Goal: Transaction & Acquisition: Obtain resource

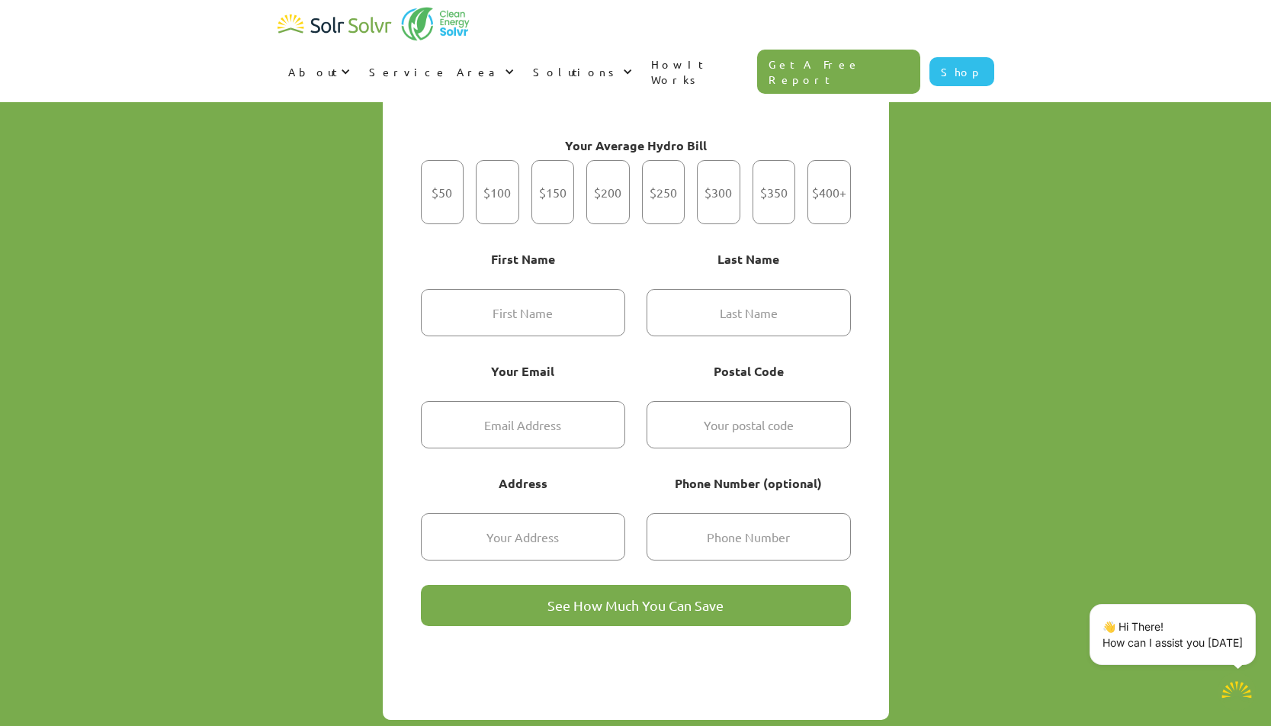
scroll to position [1031, 0]
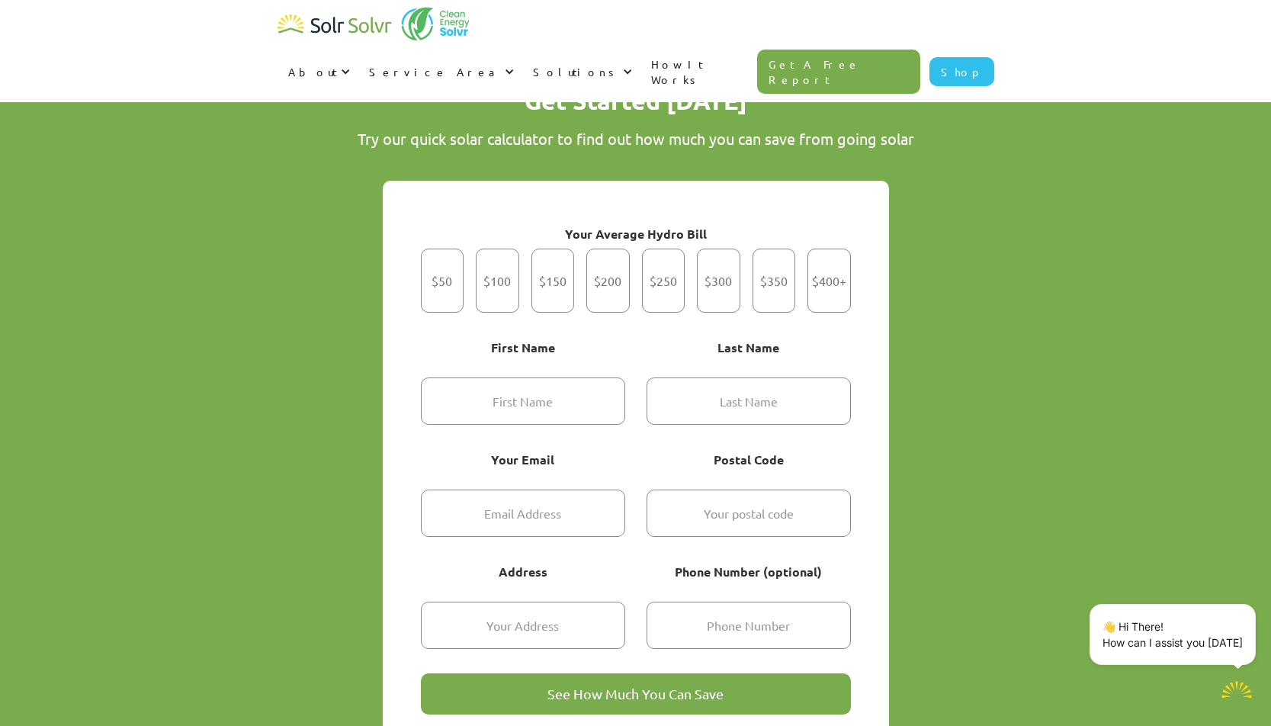
click at [1008, 52] on div "Get Started Today Try our quick solar calculator to find out how much you can s…" at bounding box center [635, 438] width 1271 height 831
type textarea "x"
click at [511, 249] on div "Get Started" at bounding box center [497, 281] width 43 height 64
click at [503, 276] on input "$100" at bounding box center [498, 281] width 10 height 10
radio input "true"
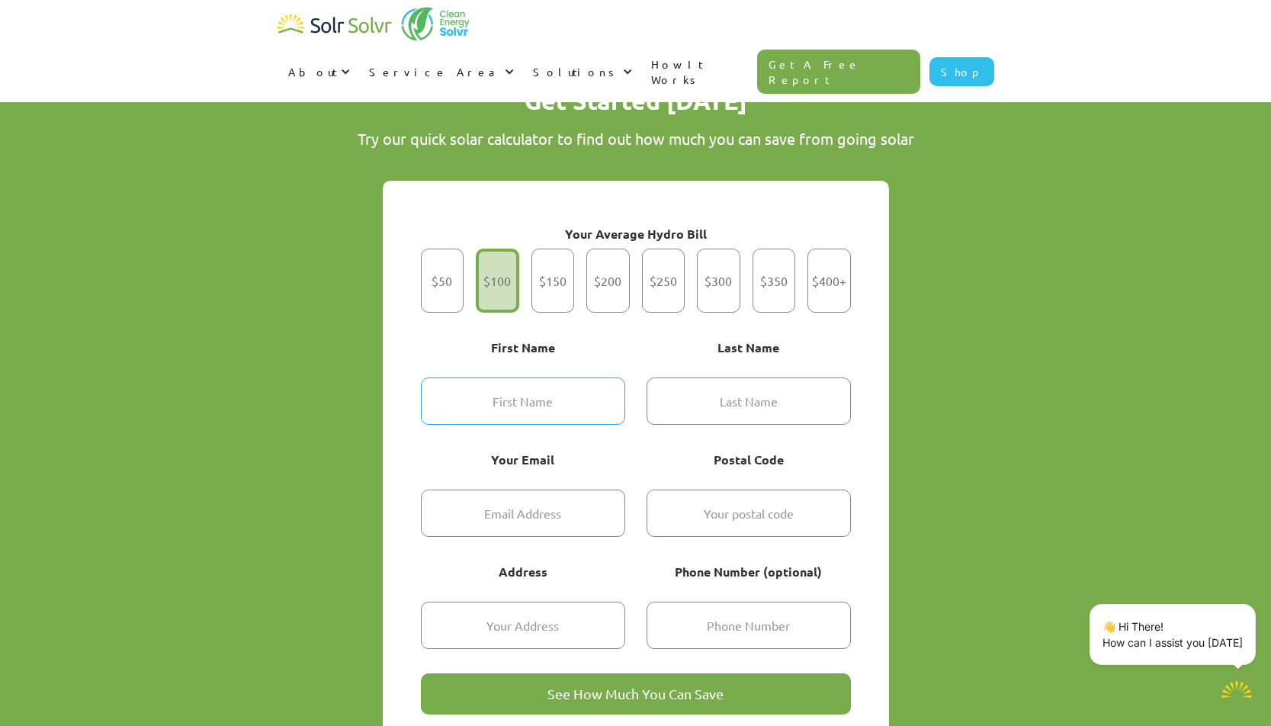
click at [534, 377] on input "Get Started" at bounding box center [523, 400] width 204 height 47
type input "[PERSON_NAME]"
click at [746, 377] on input "Get Started" at bounding box center [749, 400] width 204 height 47
type input "Kotze"
click at [533, 490] on input "Get Started" at bounding box center [523, 513] width 204 height 47
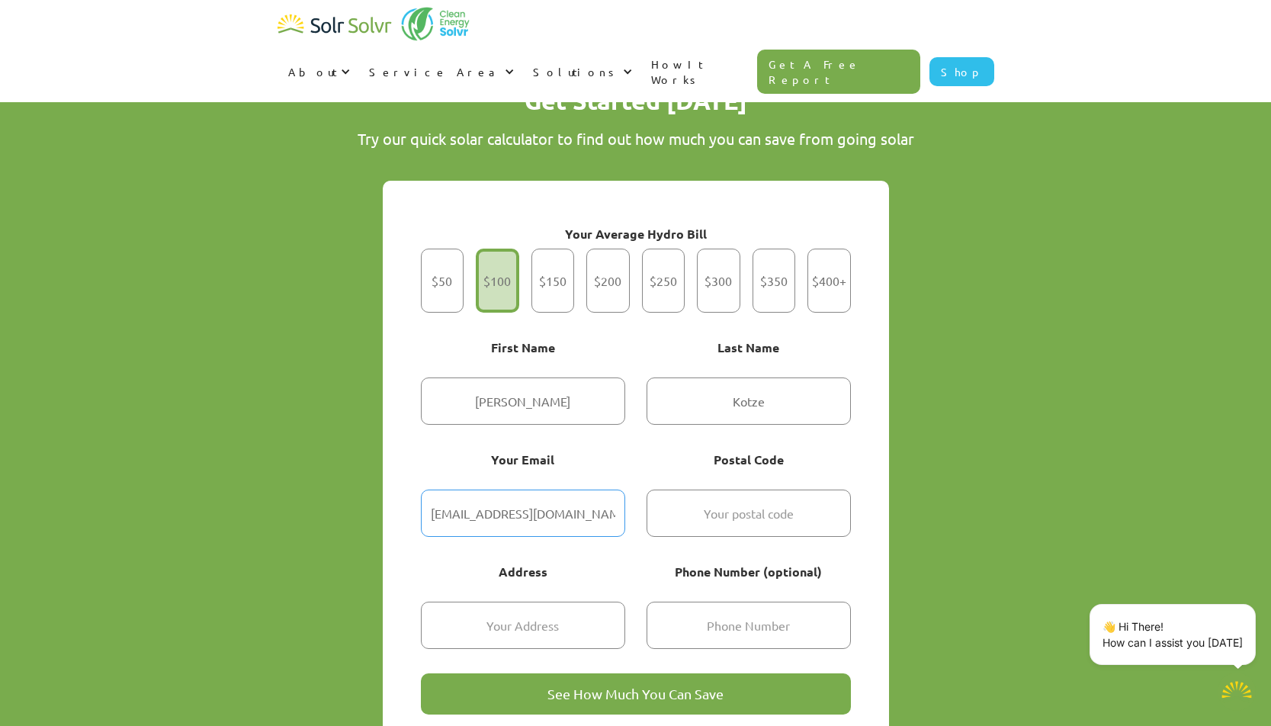
type input "[EMAIL_ADDRESS][DOMAIN_NAME]"
click at [769, 490] on input "Get Started" at bounding box center [749, 513] width 204 height 47
type input "K0G 1M0"
type input "[STREET_ADDRESS]"
click at [735, 602] on input "Get Started" at bounding box center [749, 625] width 204 height 47
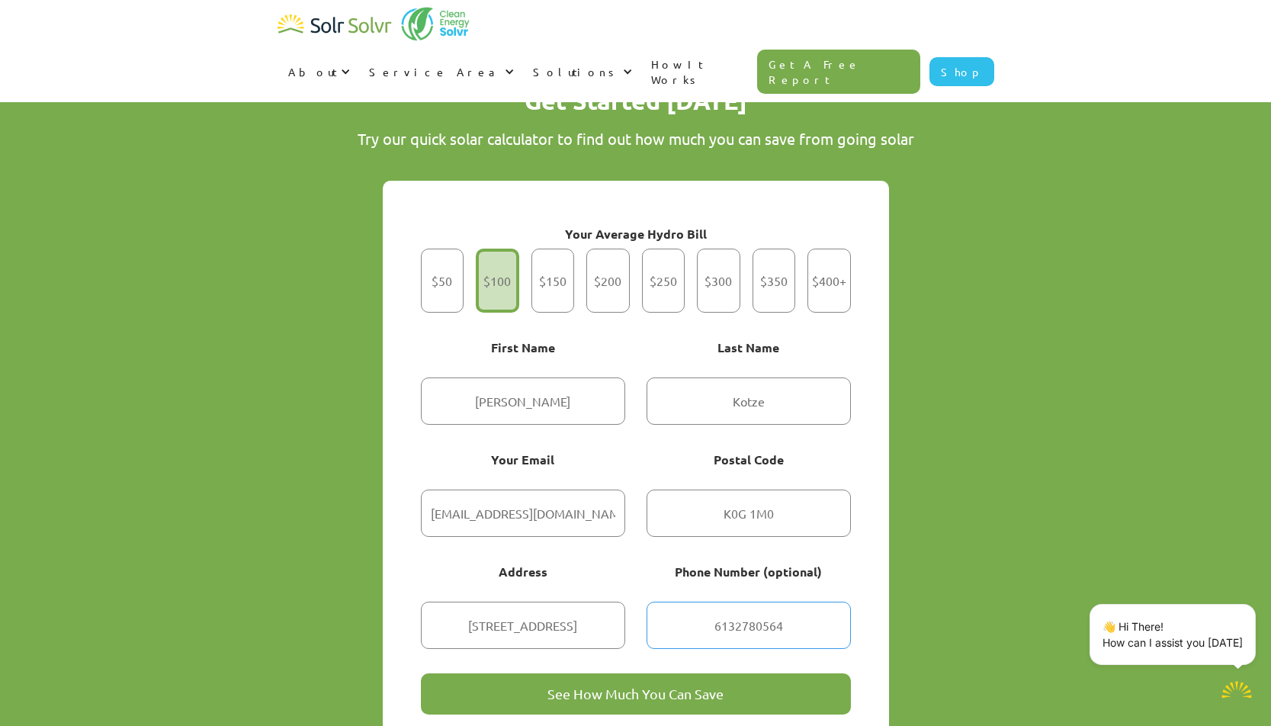
type input "6132780564"
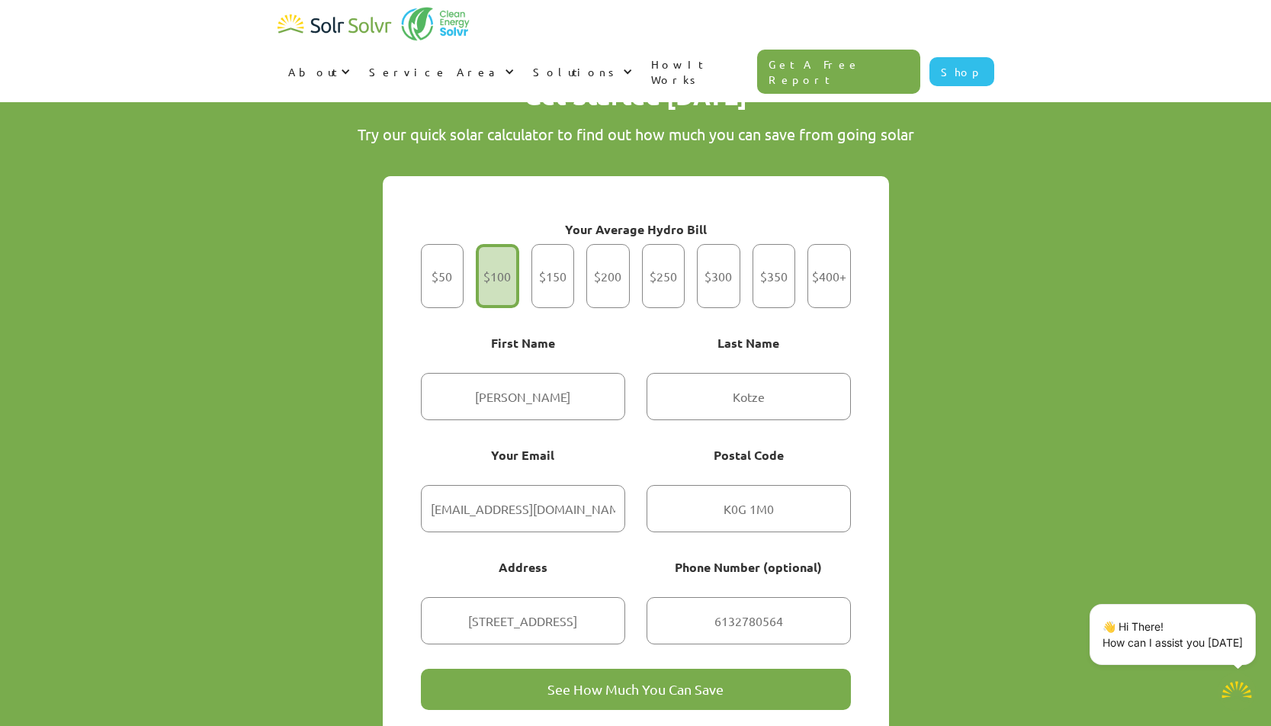
click at [599, 669] on input "See How Much You Can Save" at bounding box center [636, 689] width 430 height 41
type input "Please wait..."
type textarea "x"
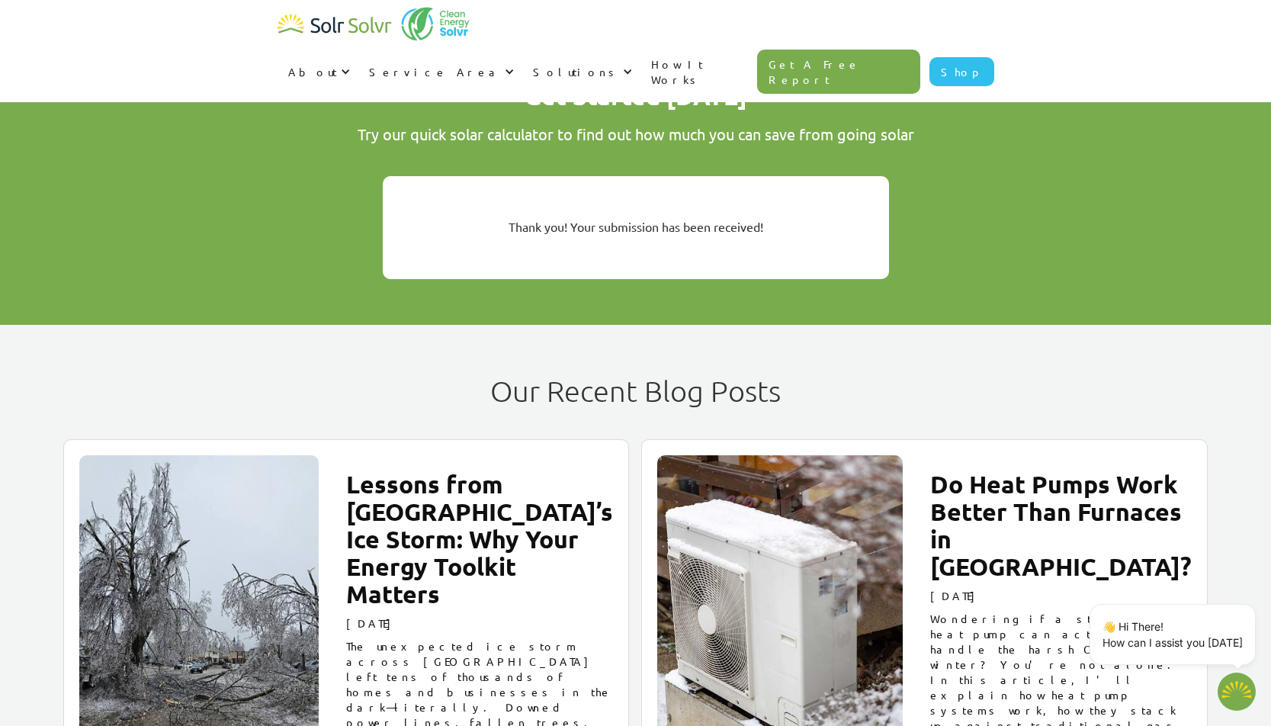
scroll to position [869, 0]
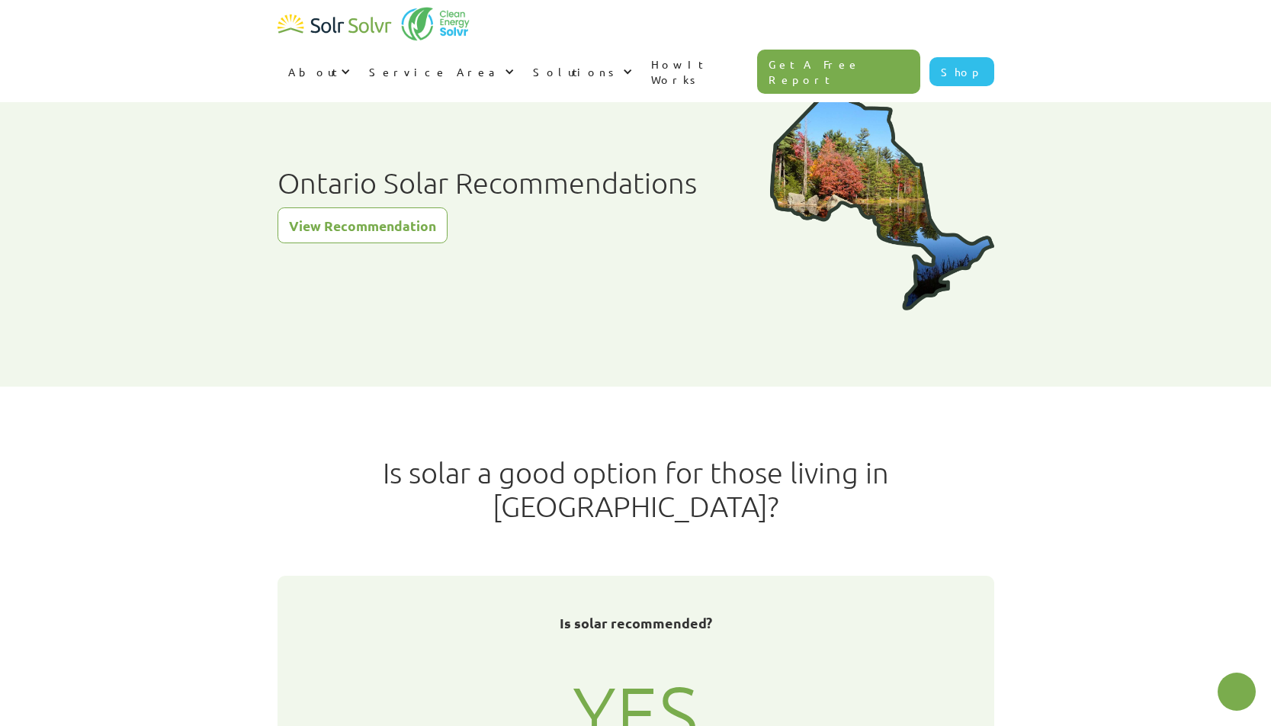
type textarea "x"
radio input "true"
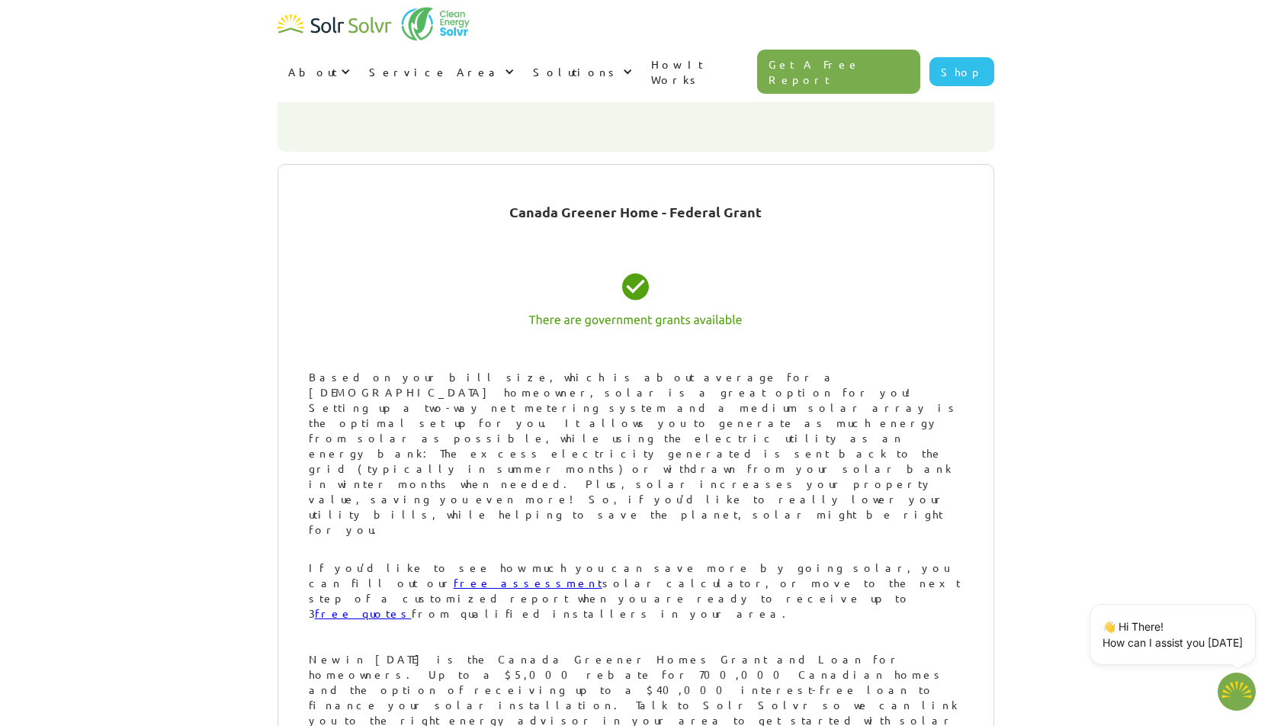
scroll to position [683, 0]
type textarea "x"
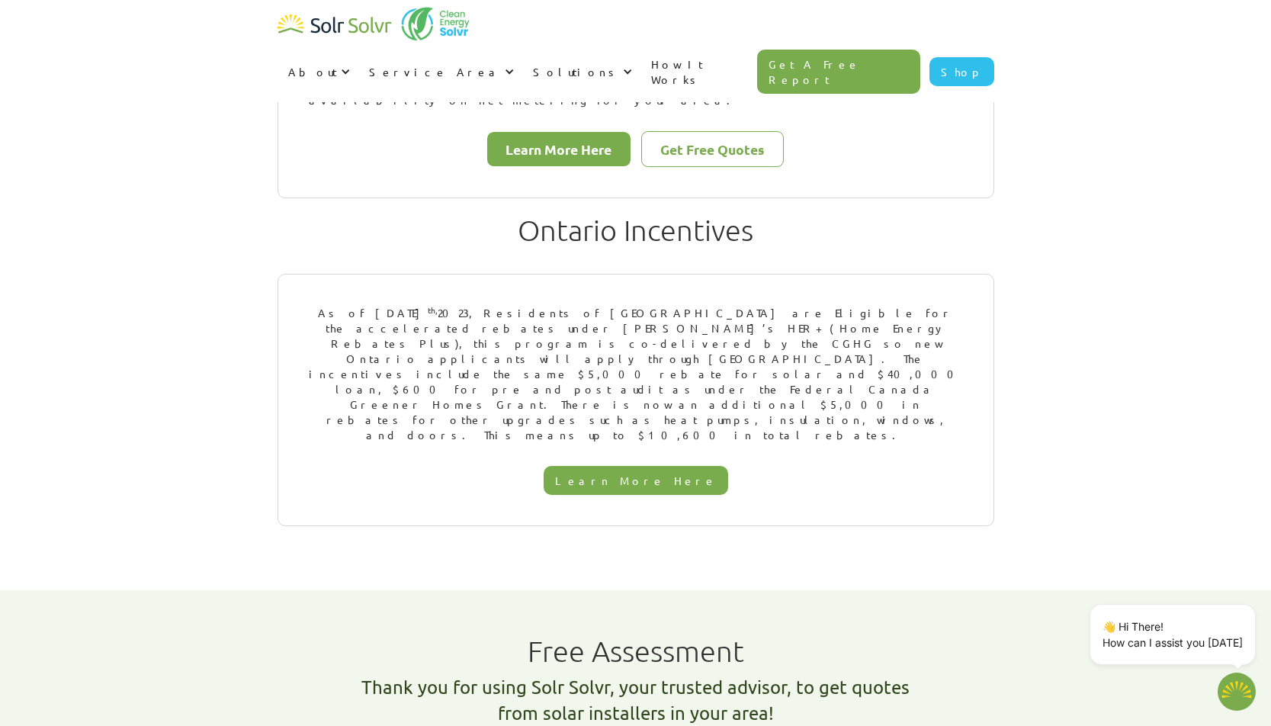
scroll to position [1922, 0]
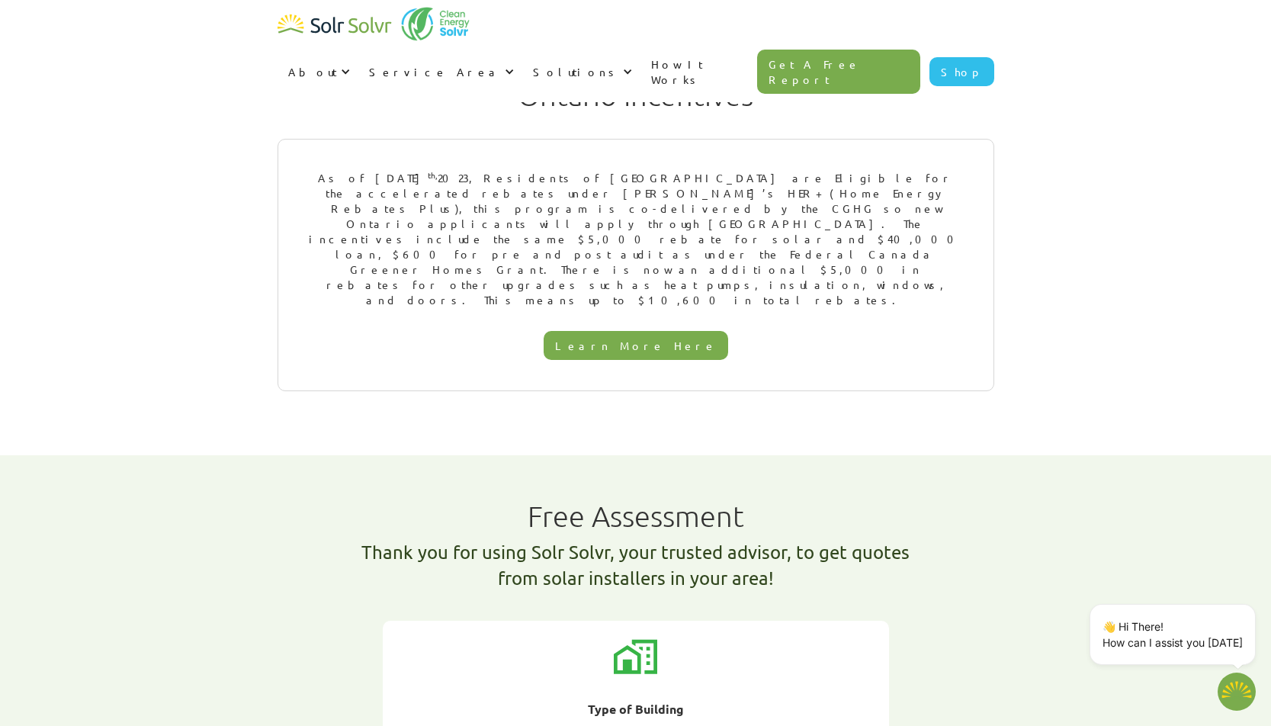
radio input "true"
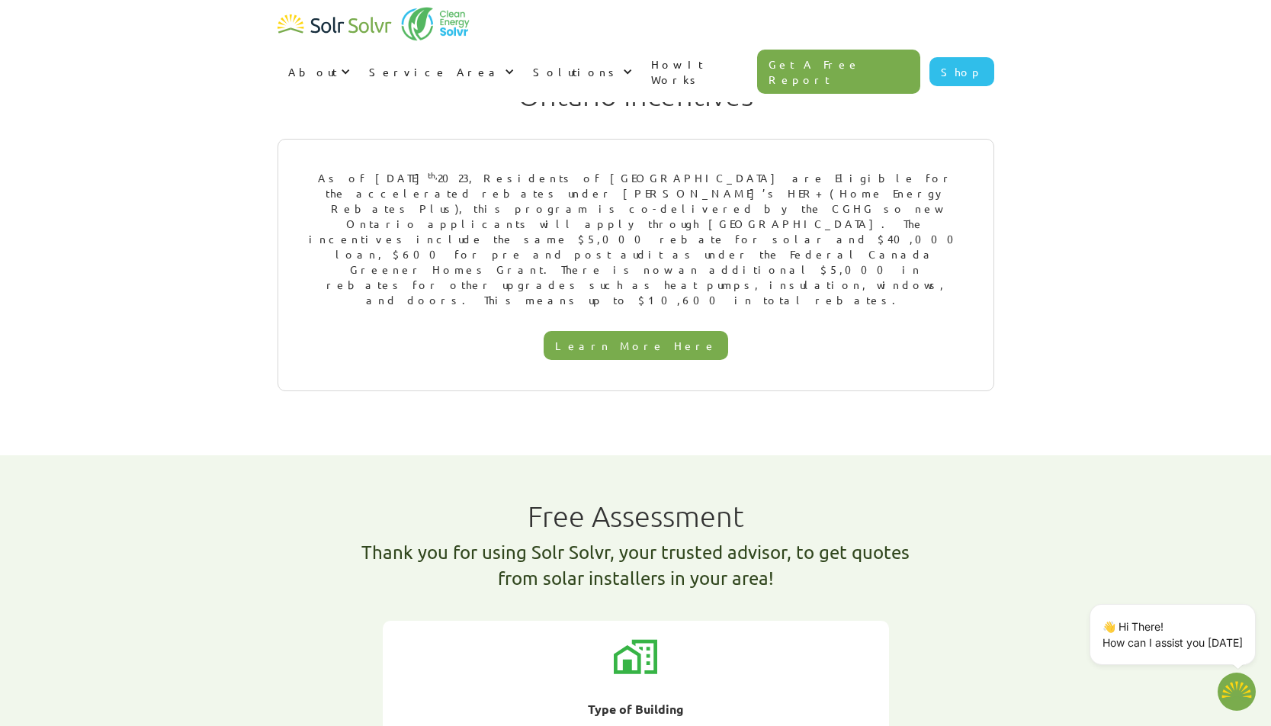
radio input "true"
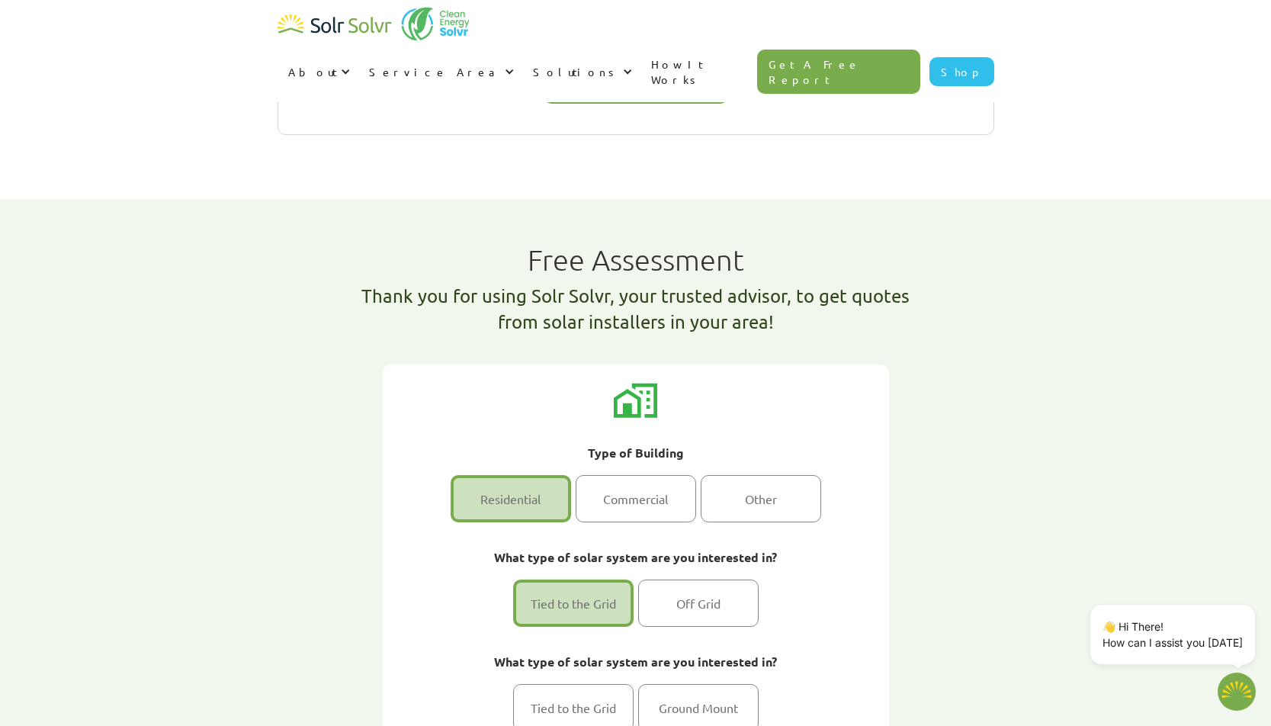
scroll to position [2211, 0]
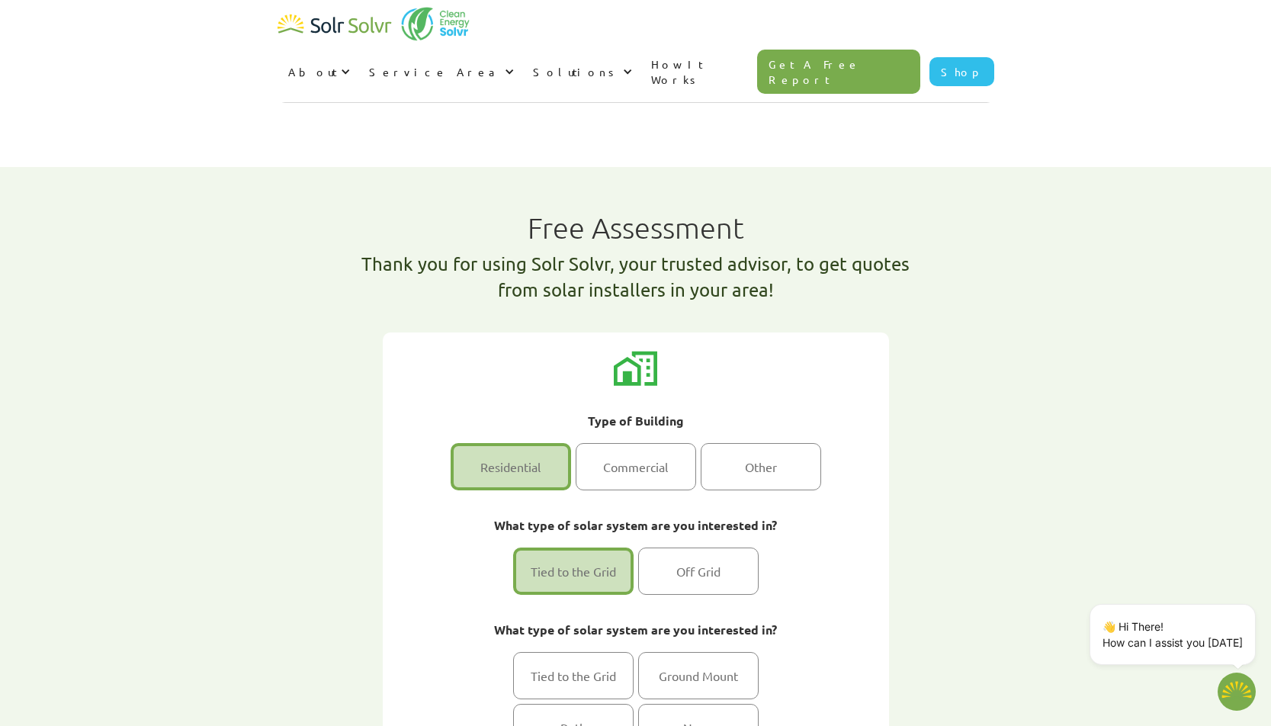
type input "[PERSON_NAME]"
type input "Kotze"
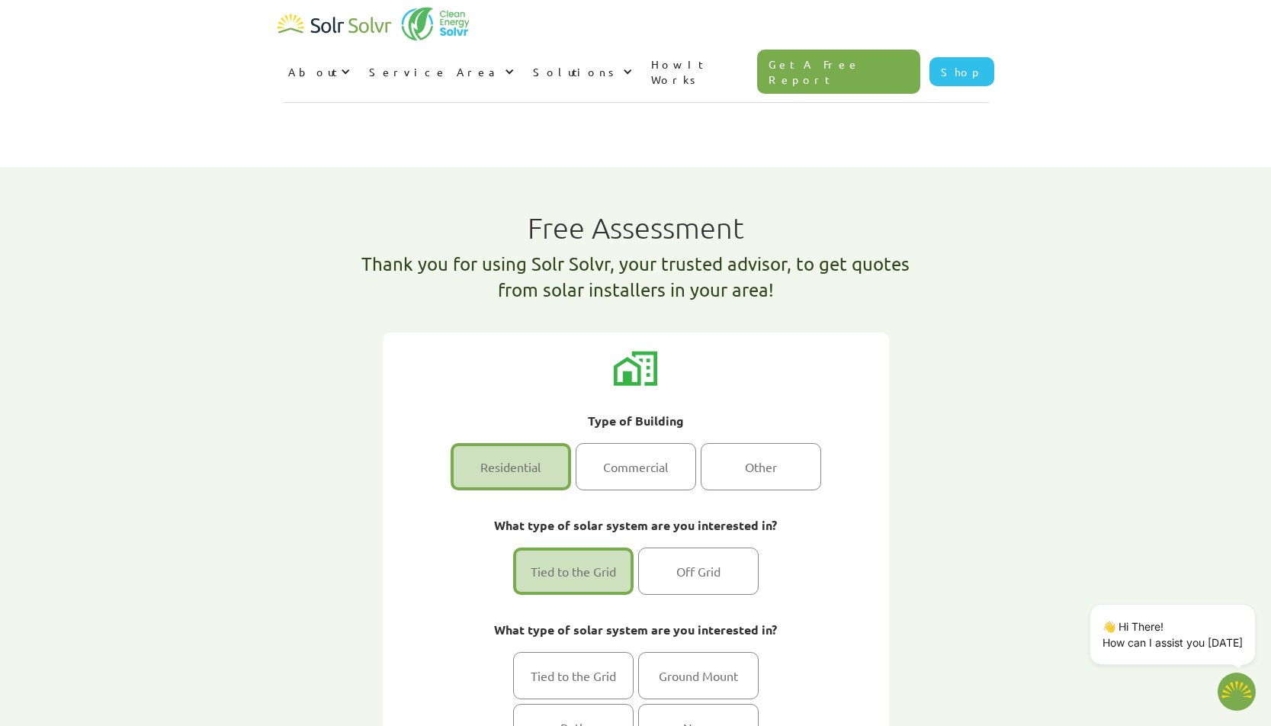
type input "[EMAIL_ADDRESS][DOMAIN_NAME]"
type input "6132780564"
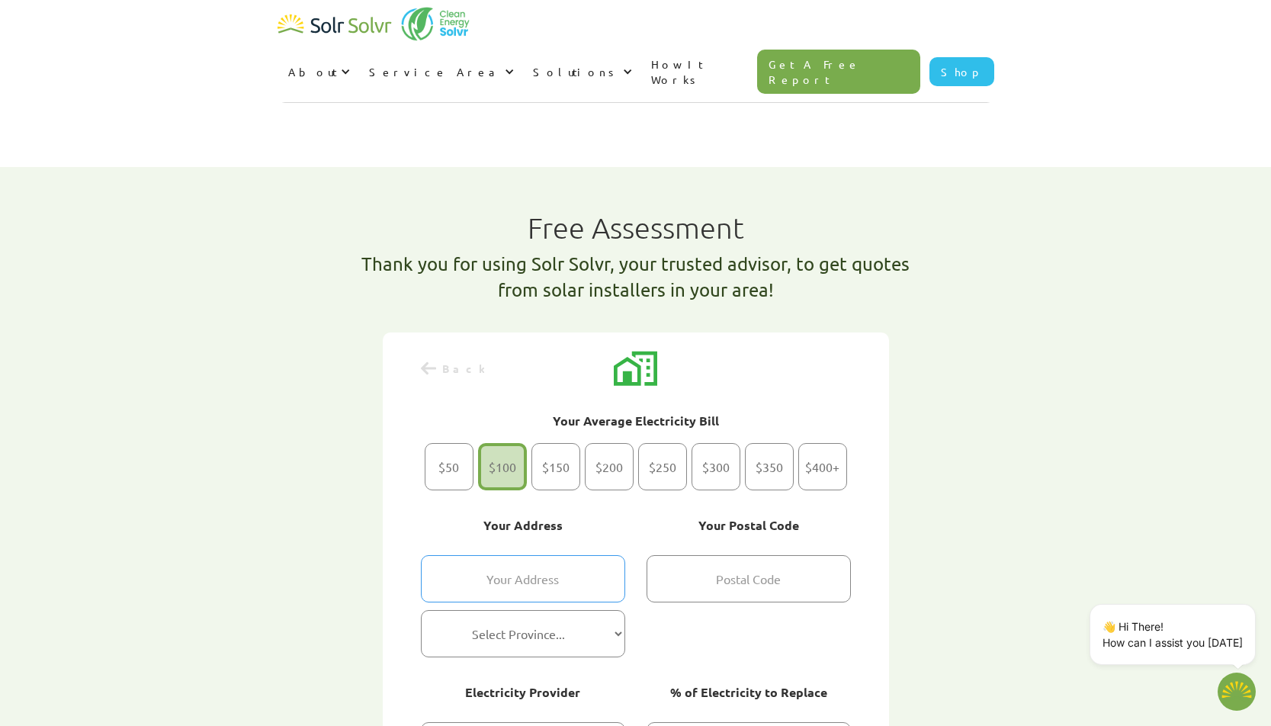
click at [564, 555] on input "2 of 2" at bounding box center [523, 578] width 204 height 47
type input "[STREET_ADDRESS]"
type input "K0G 1M0"
select select "ontario"
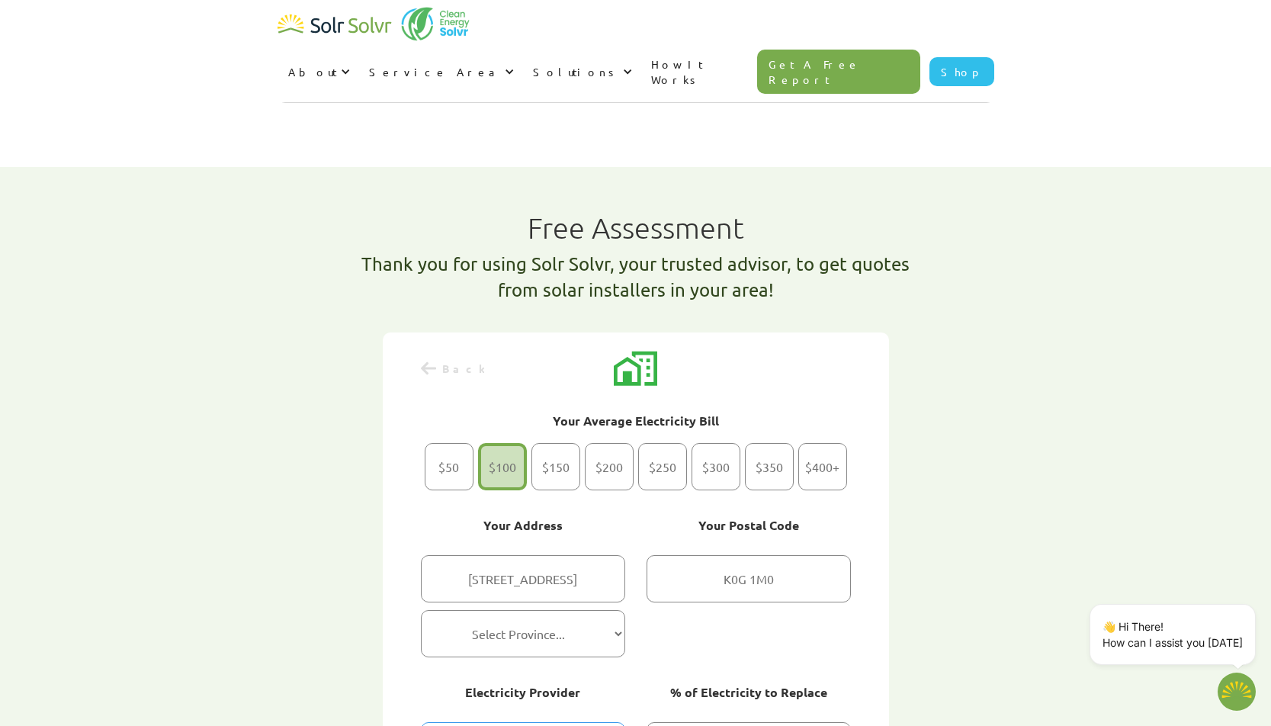
select select "Hydro One"
click at [959, 368] on div "Free Assessment Thank you for using Solr Solvr, your trusted advisor, to get qu…" at bounding box center [636, 616] width 961 height 898
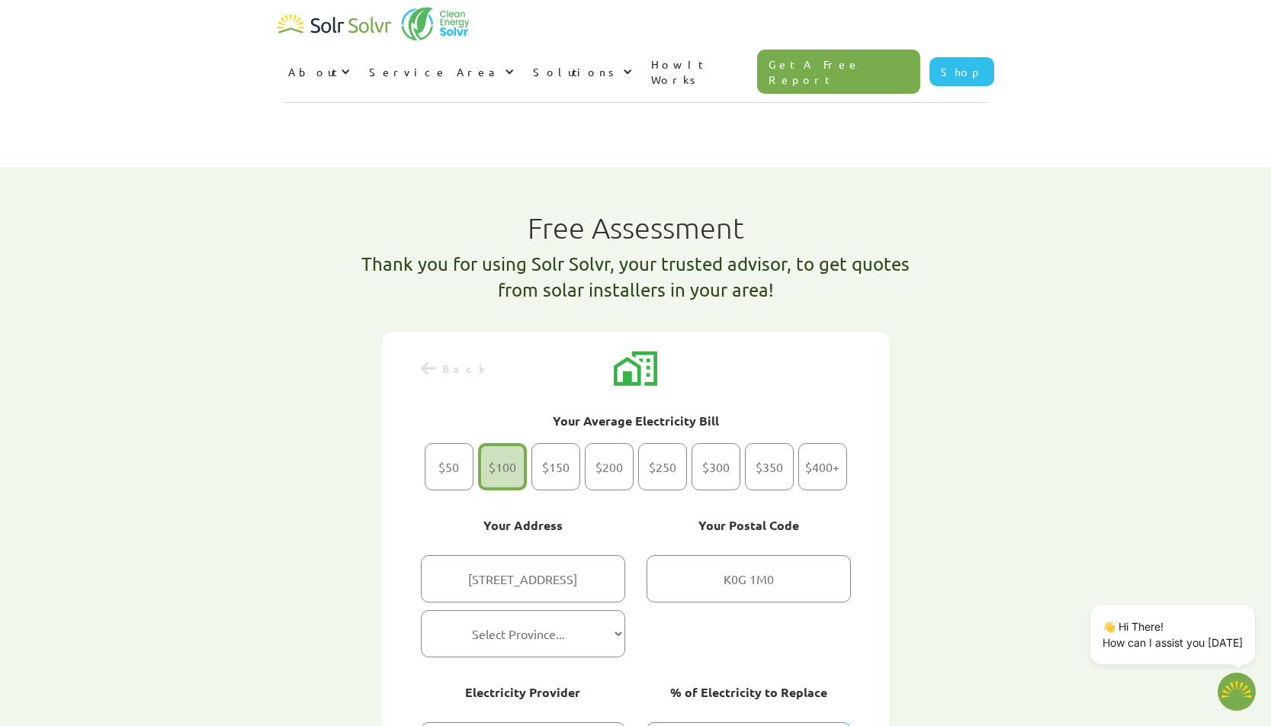
select select "100%"
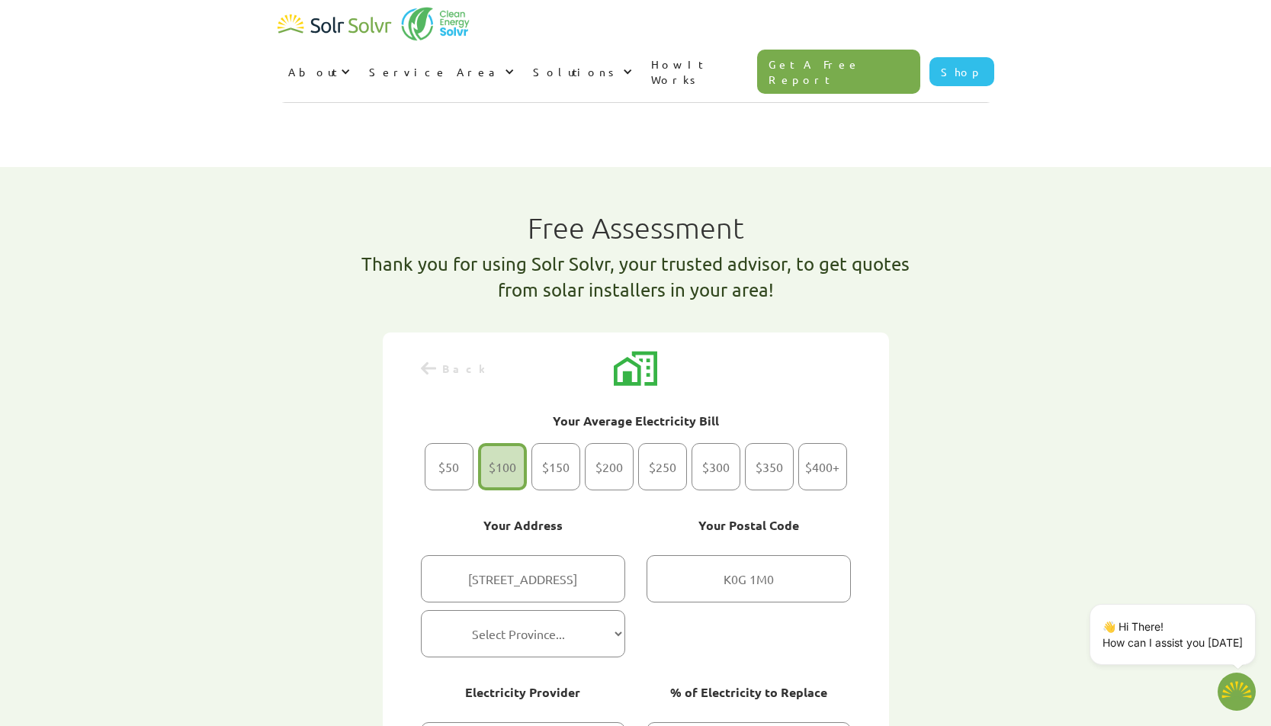
click at [879, 50] on link "Get A Free Report" at bounding box center [838, 72] width 163 height 44
type textarea "x"
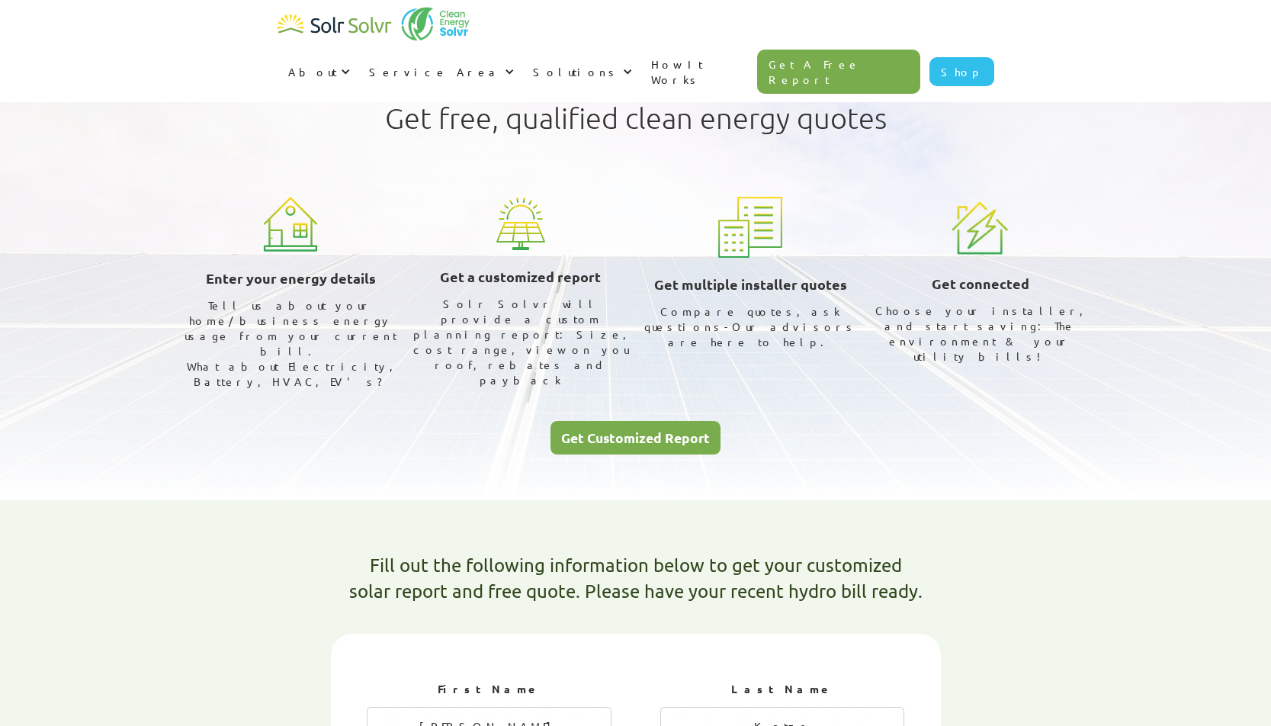
select select "Hydro One"
select select "100%"
type textarea "x"
radio input "true"
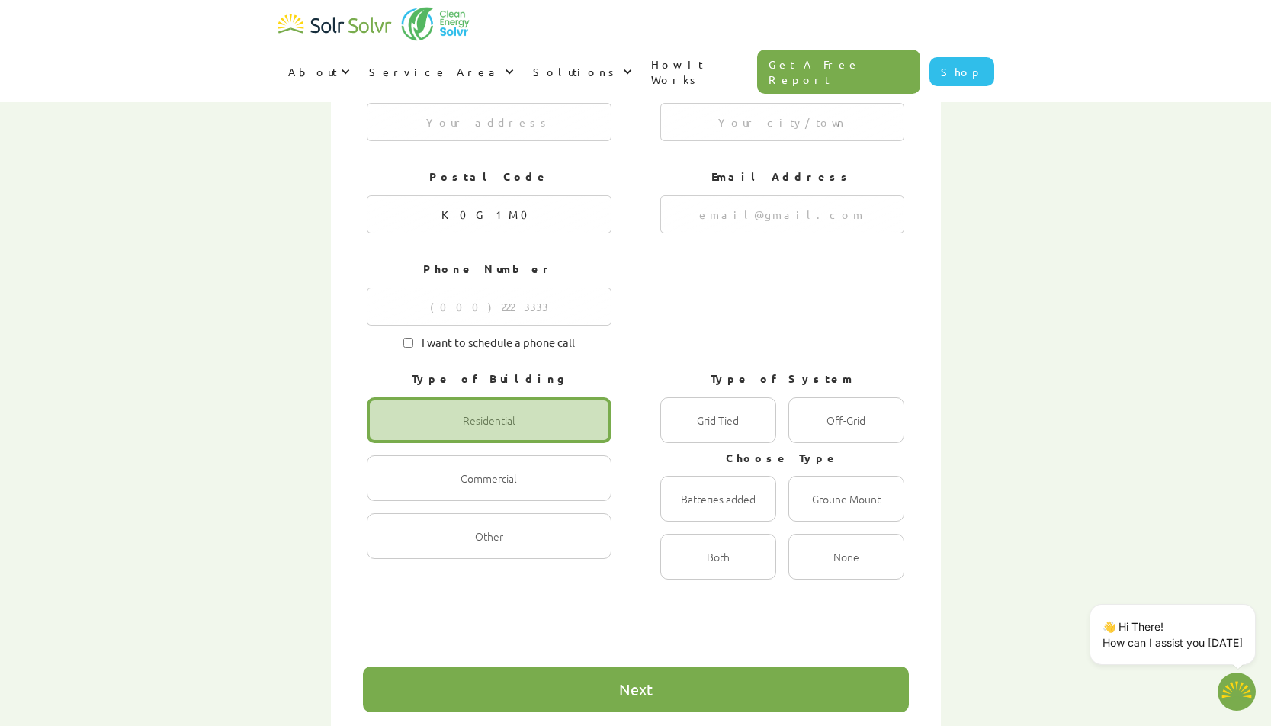
scroll to position [703, 0]
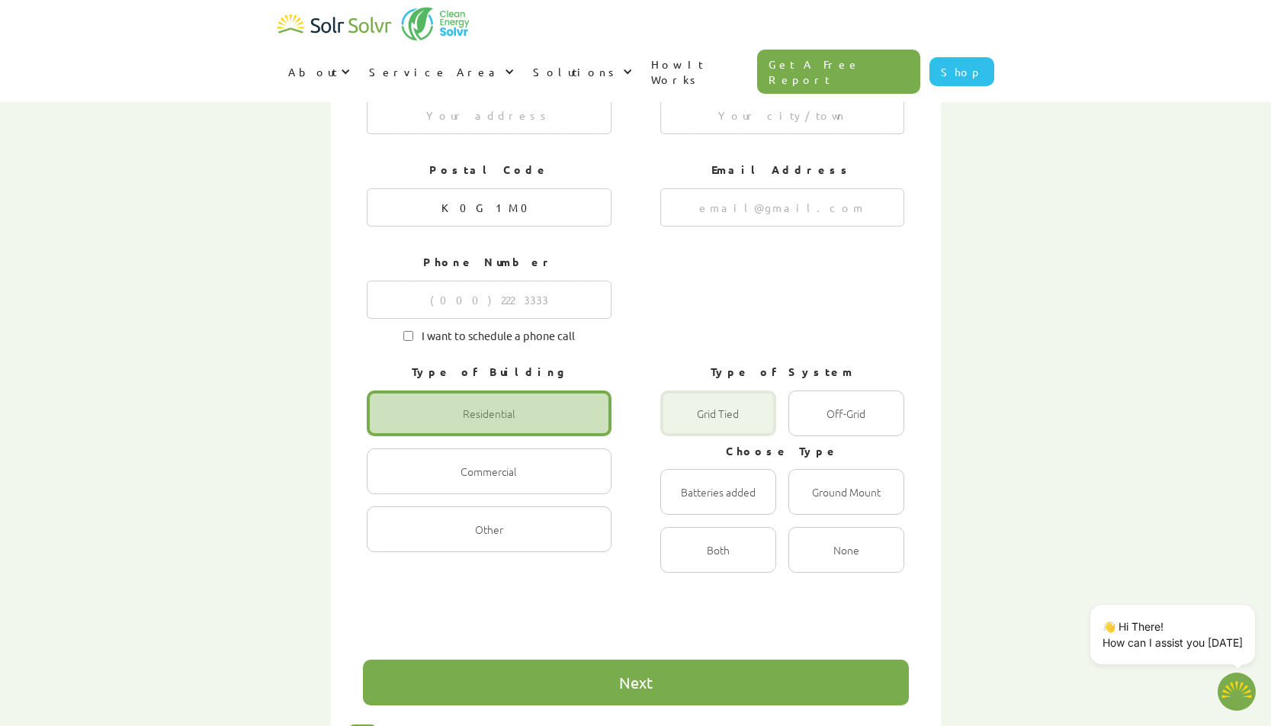
click at [731, 390] on div "1 of 4" at bounding box center [718, 413] width 116 height 46
click at [682, 425] on Tied "Grid Tied Radio" at bounding box center [677, 430] width 10 height 10
radio Tied "true"
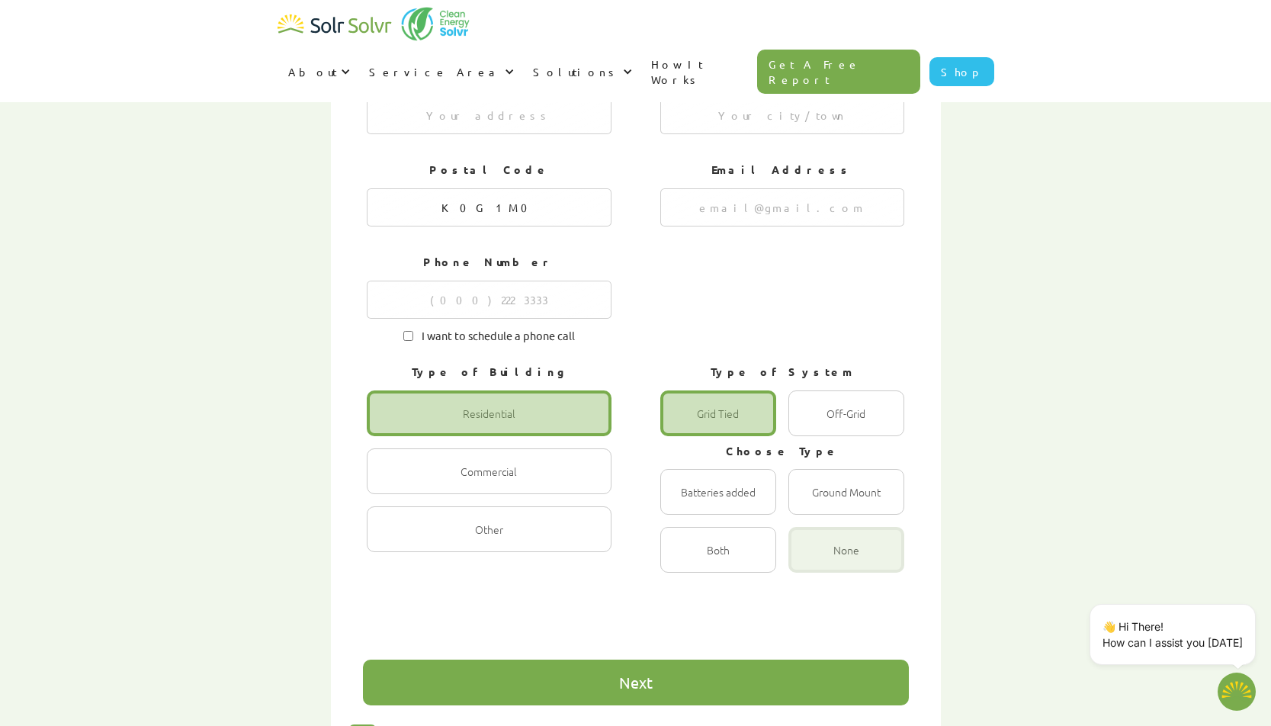
click at [846, 527] on div "1 of 4" at bounding box center [846, 550] width 116 height 46
click at [810, 561] on input "None Radio" at bounding box center [805, 566] width 10 height 10
radio input "true"
click at [848, 527] on div "1 of 4" at bounding box center [846, 550] width 116 height 46
click at [810, 561] on input "None Radio" at bounding box center [805, 566] width 10 height 10
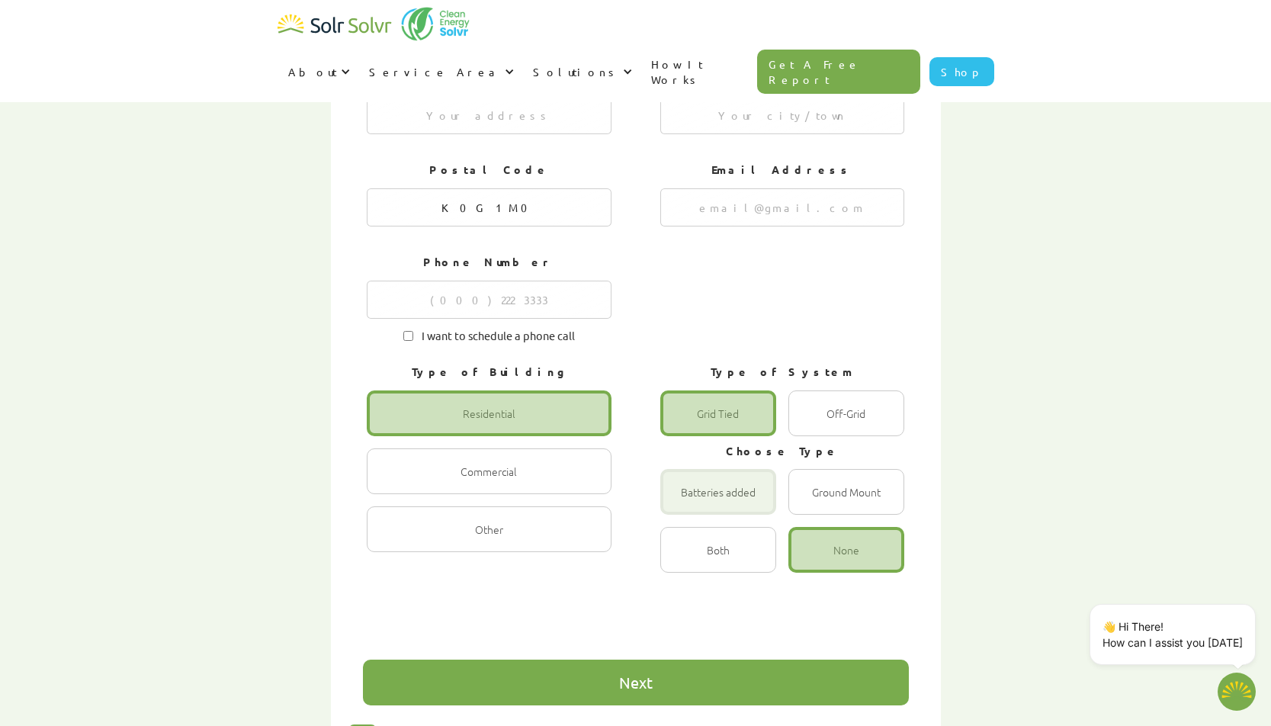
click at [704, 469] on div "1 of 4" at bounding box center [718, 492] width 116 height 46
click at [682, 503] on input "Batteries added Radio" at bounding box center [677, 508] width 10 height 10
radio input "true"
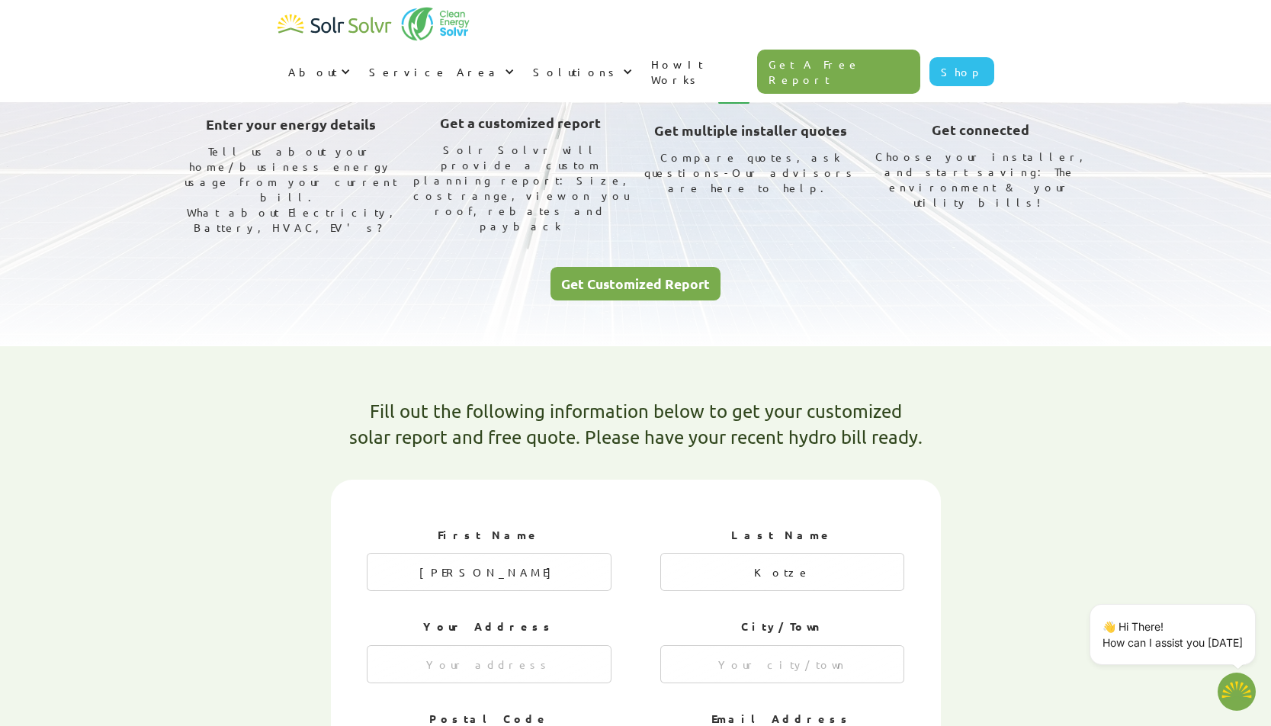
scroll to position [0, 0]
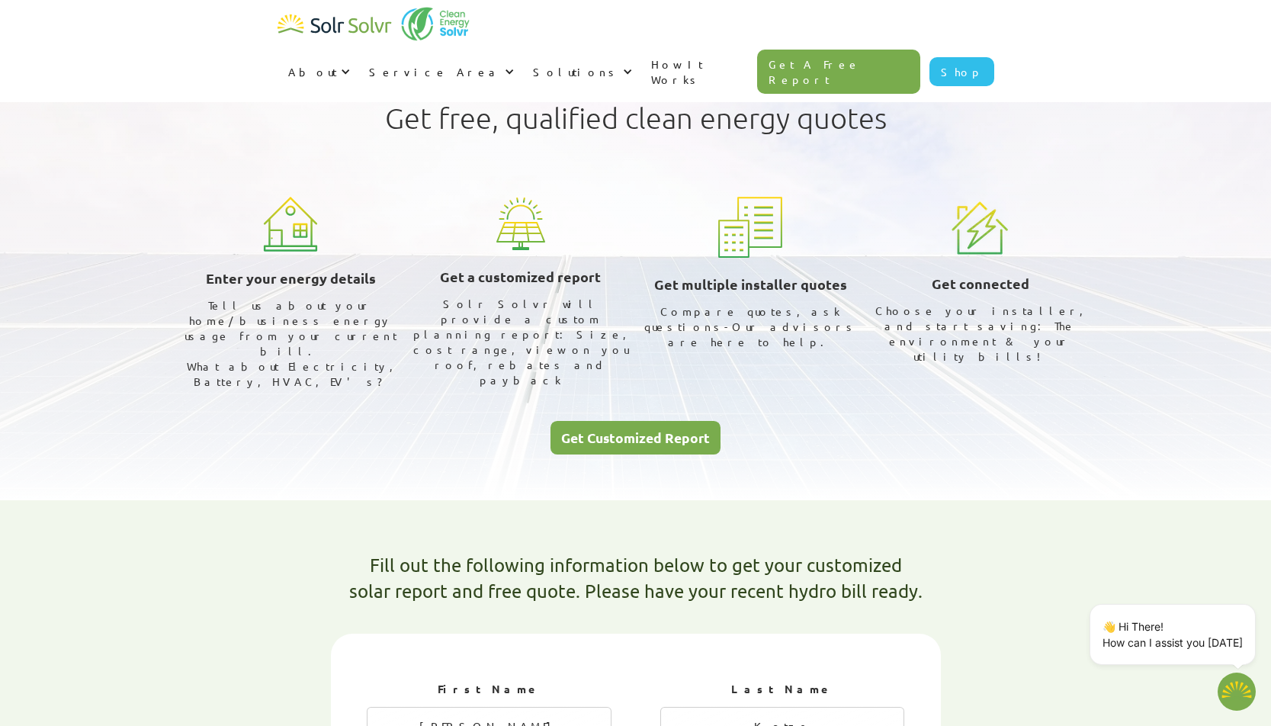
type textarea "x"
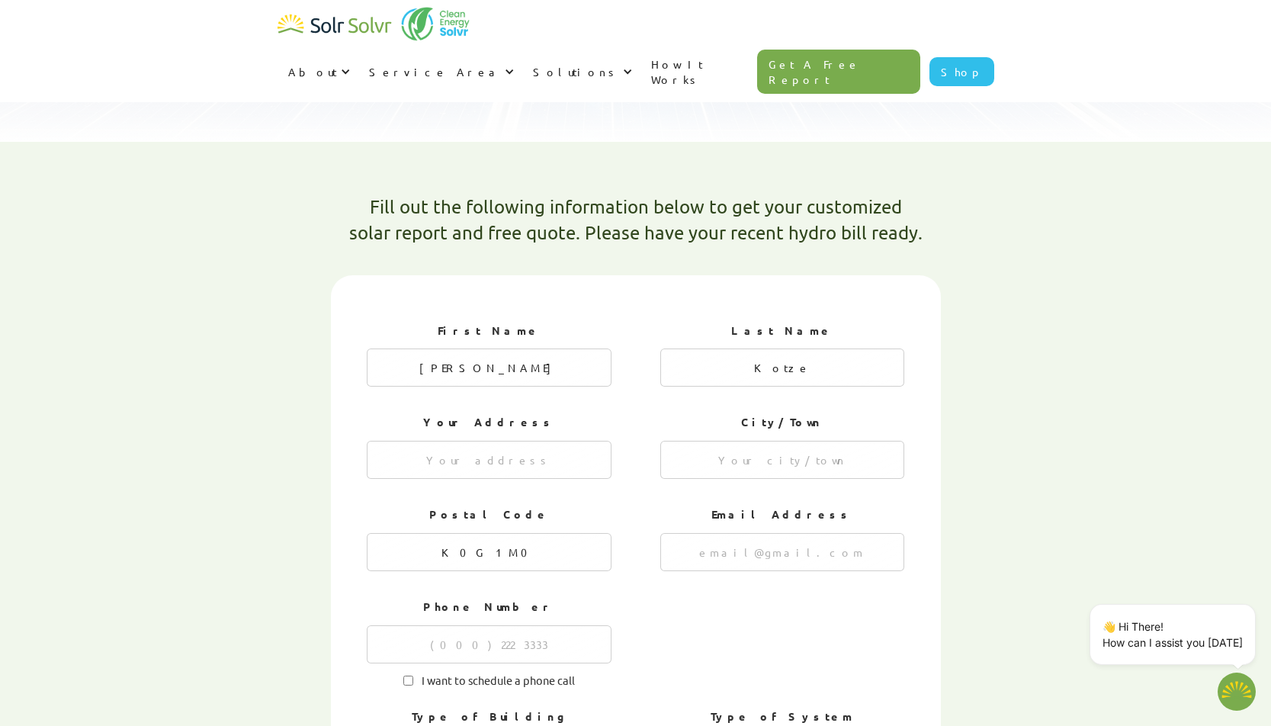
scroll to position [352, 0]
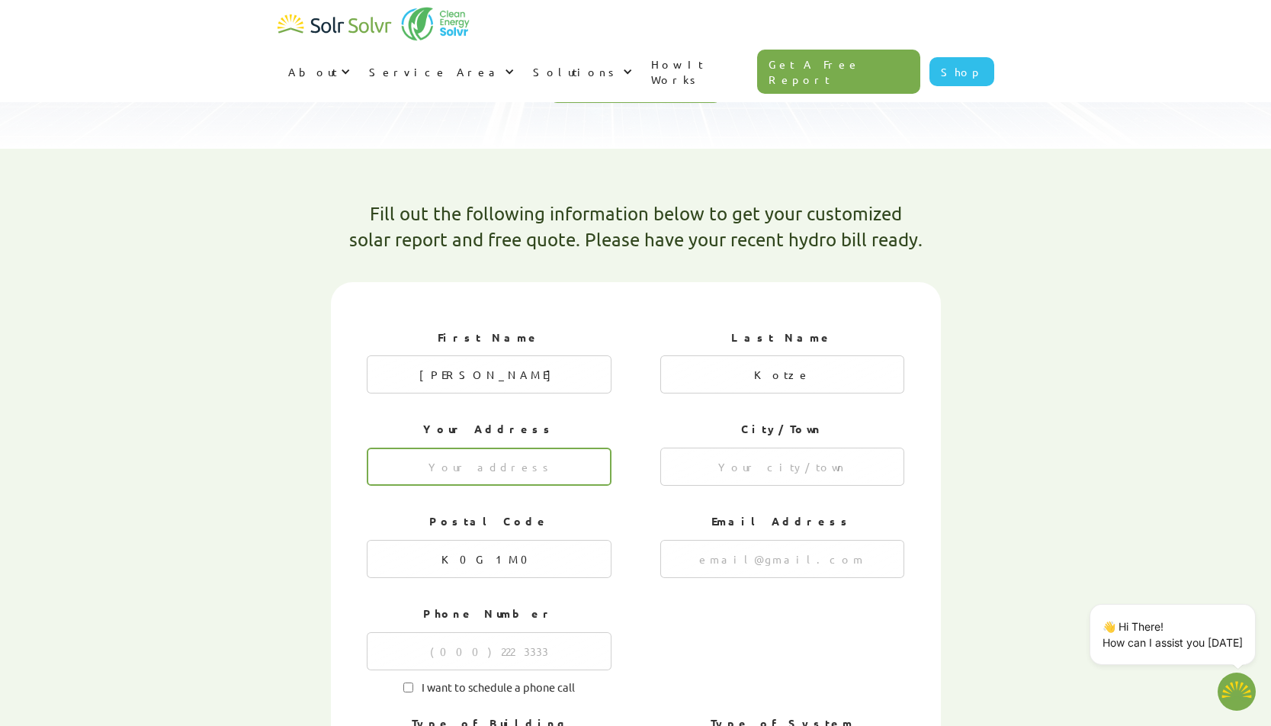
click at [496, 448] on input "1 of 4" at bounding box center [489, 467] width 245 height 38
type input "[STREET_ADDRESS]"
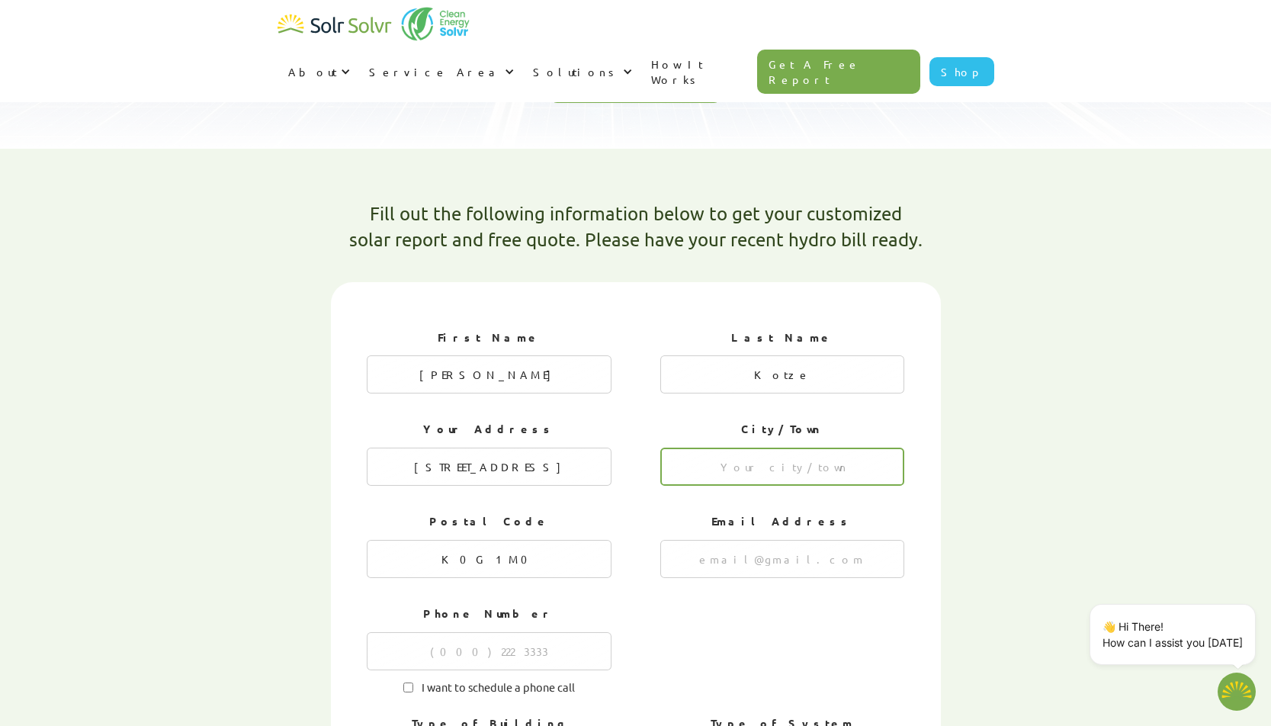
type input "McDonalds Corners"
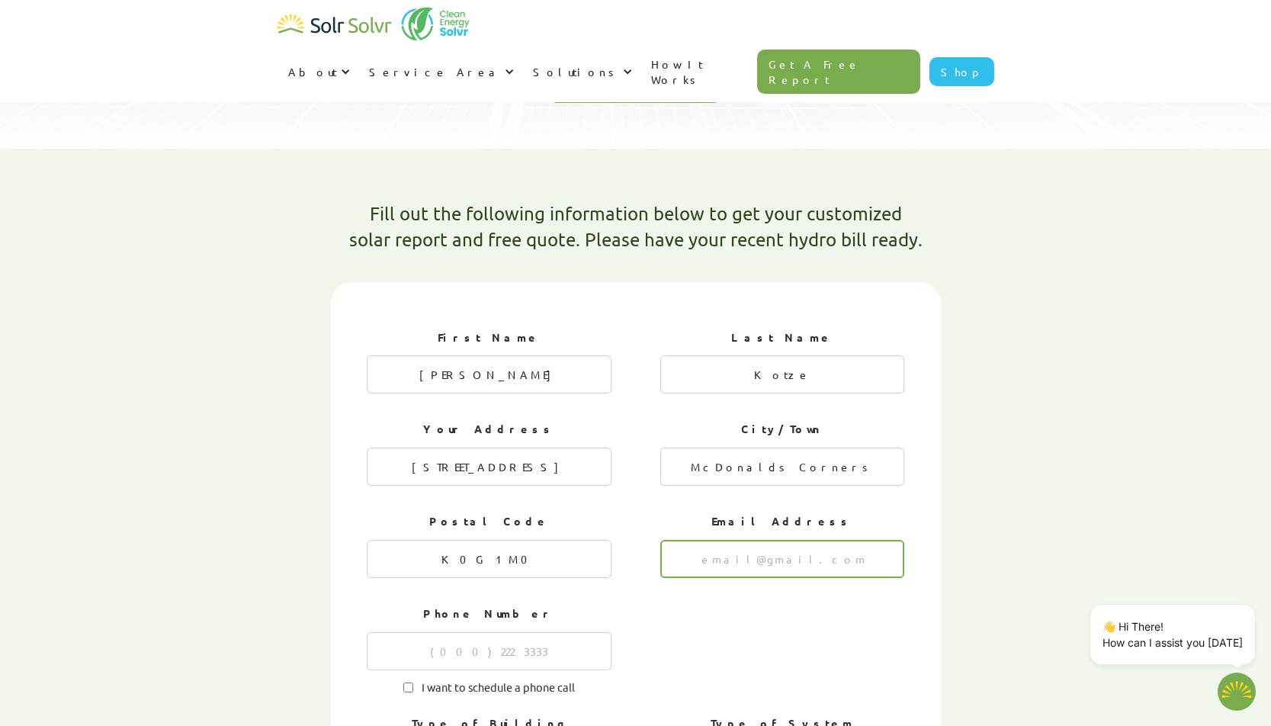
click at [803, 540] on input "1 of 4" at bounding box center [782, 559] width 245 height 38
type input "[EMAIL_ADDRESS][DOMAIN_NAME]"
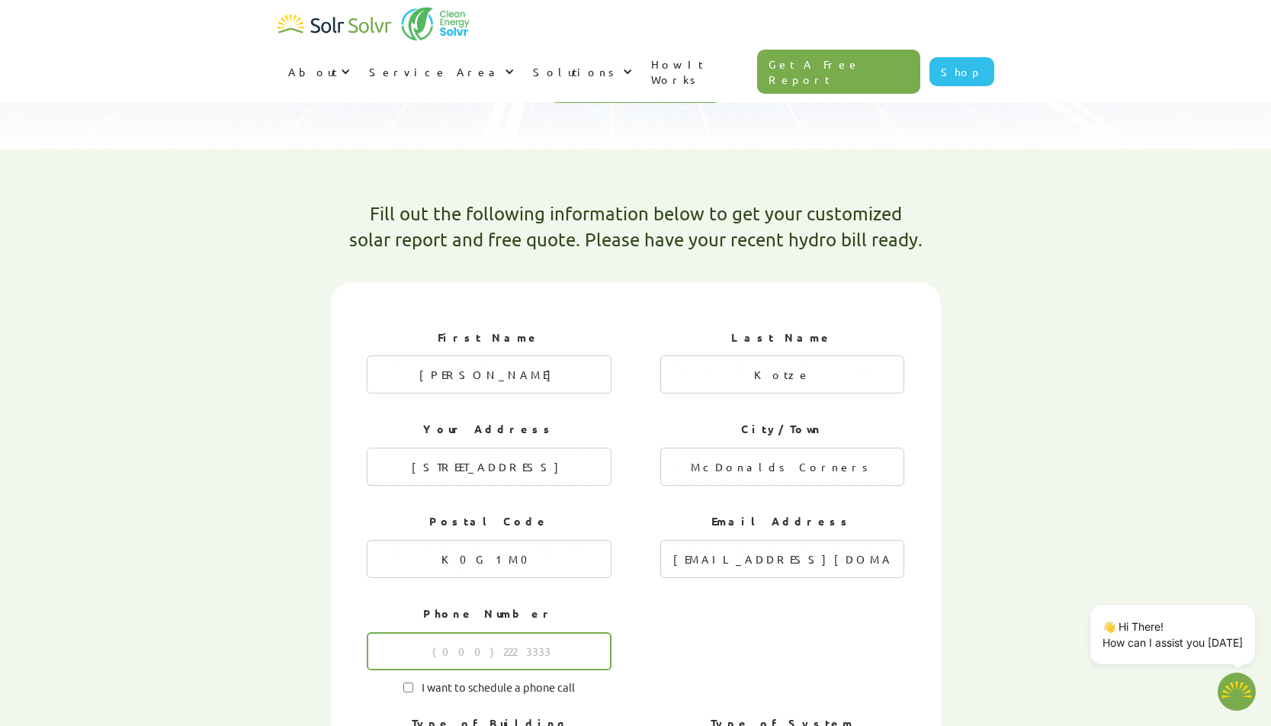
click at [474, 632] on input "1 of 4" at bounding box center [489, 651] width 245 height 38
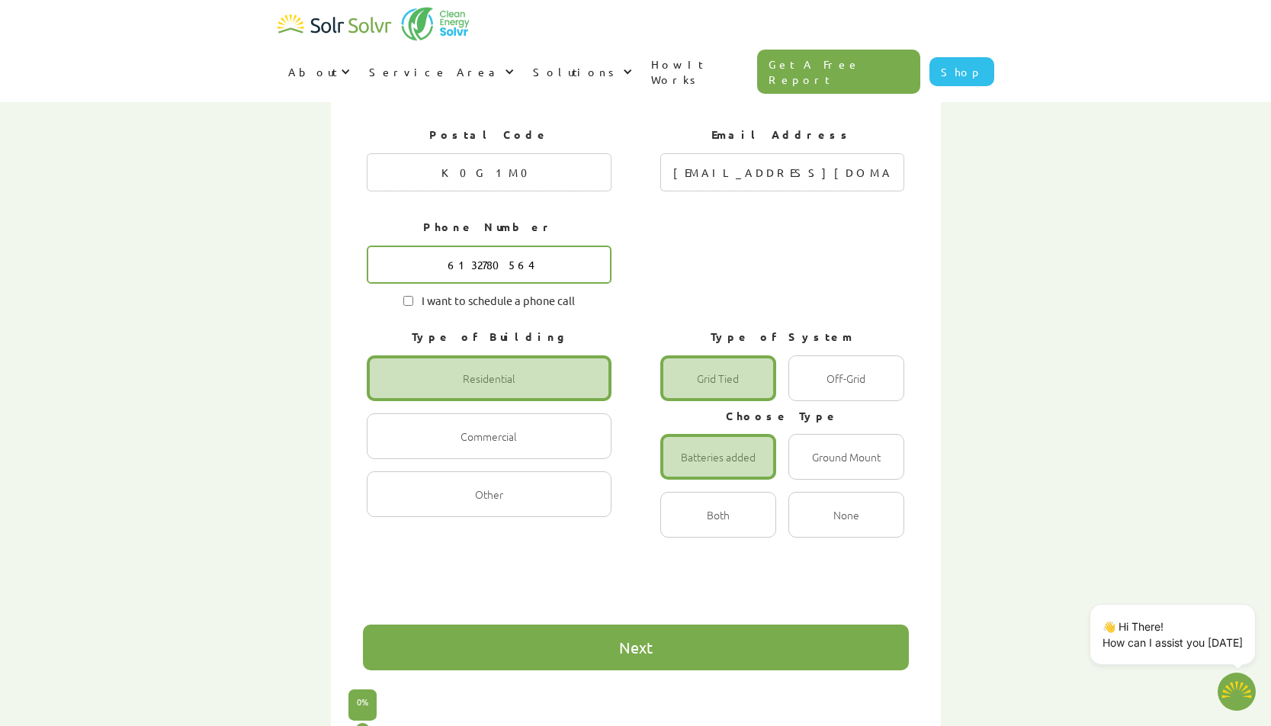
scroll to position [745, 0]
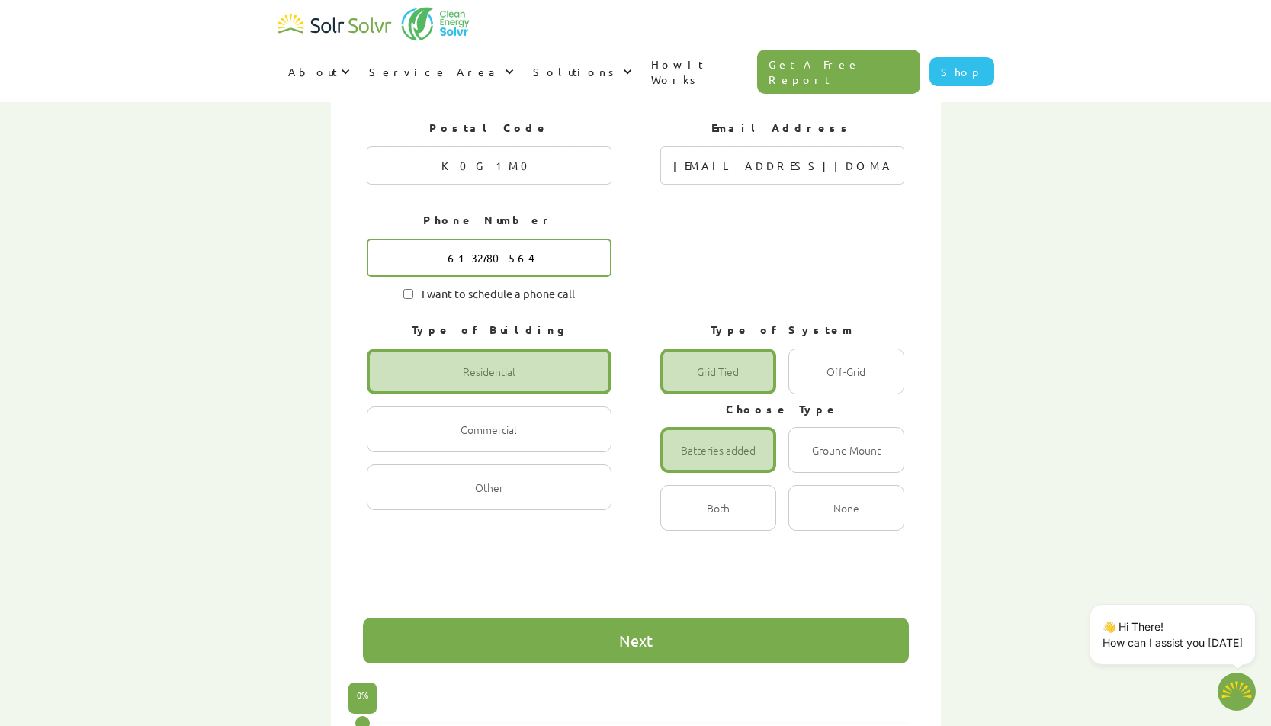
type input "6132780564"
click at [638, 633] on div "Next" at bounding box center [636, 640] width 34 height 15
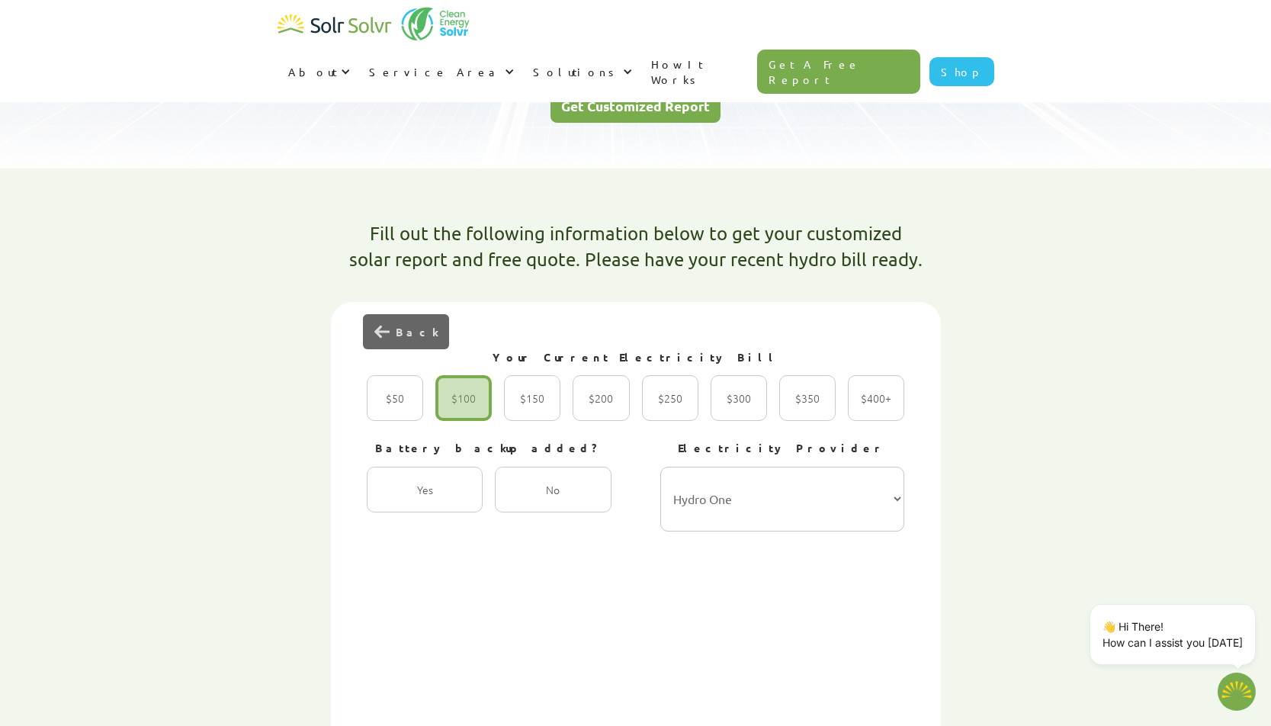
scroll to position [307, 0]
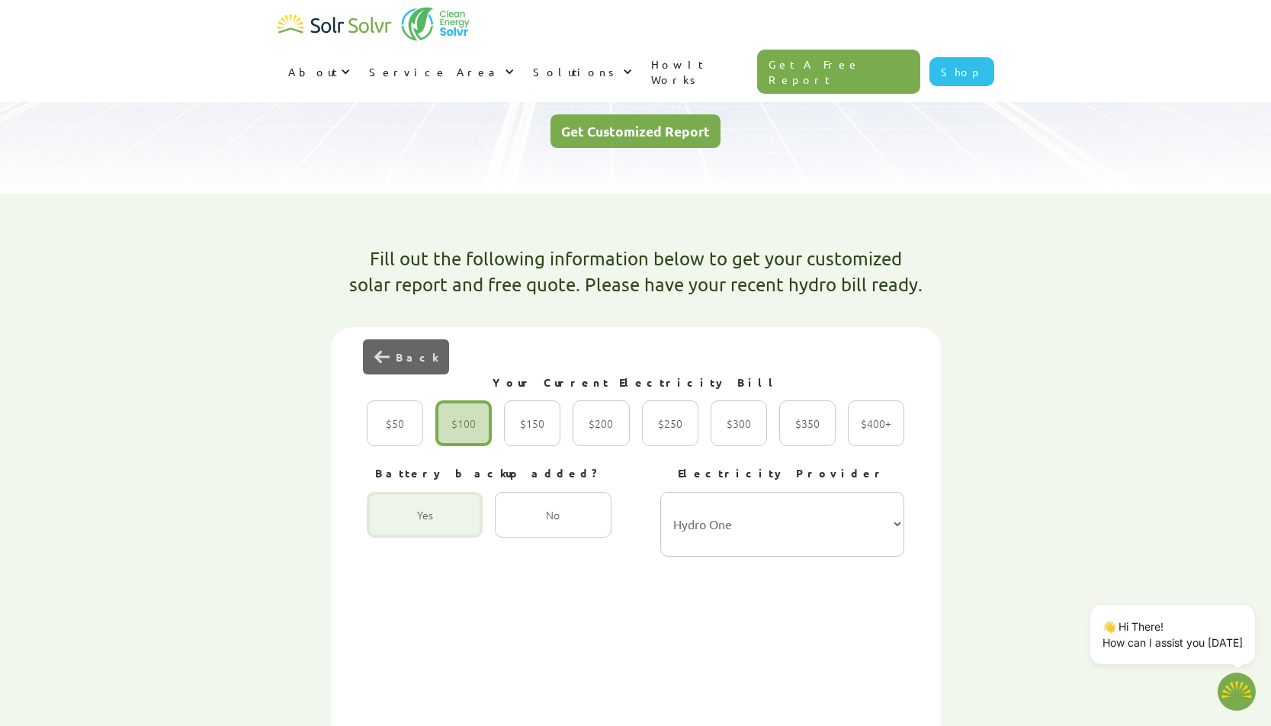
click at [428, 492] on div "2 of 4" at bounding box center [425, 515] width 116 height 46
click at [388, 526] on input "Yes Radio" at bounding box center [383, 531] width 10 height 10
radio input "true"
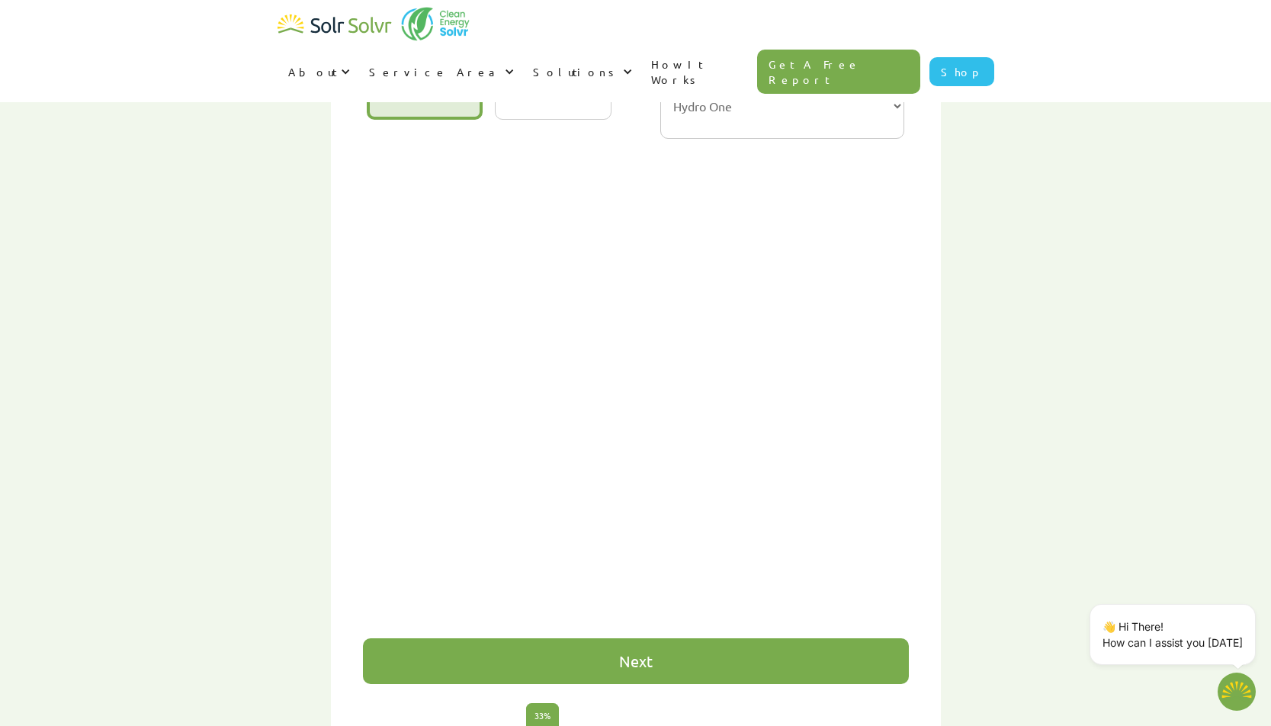
scroll to position [793, 0]
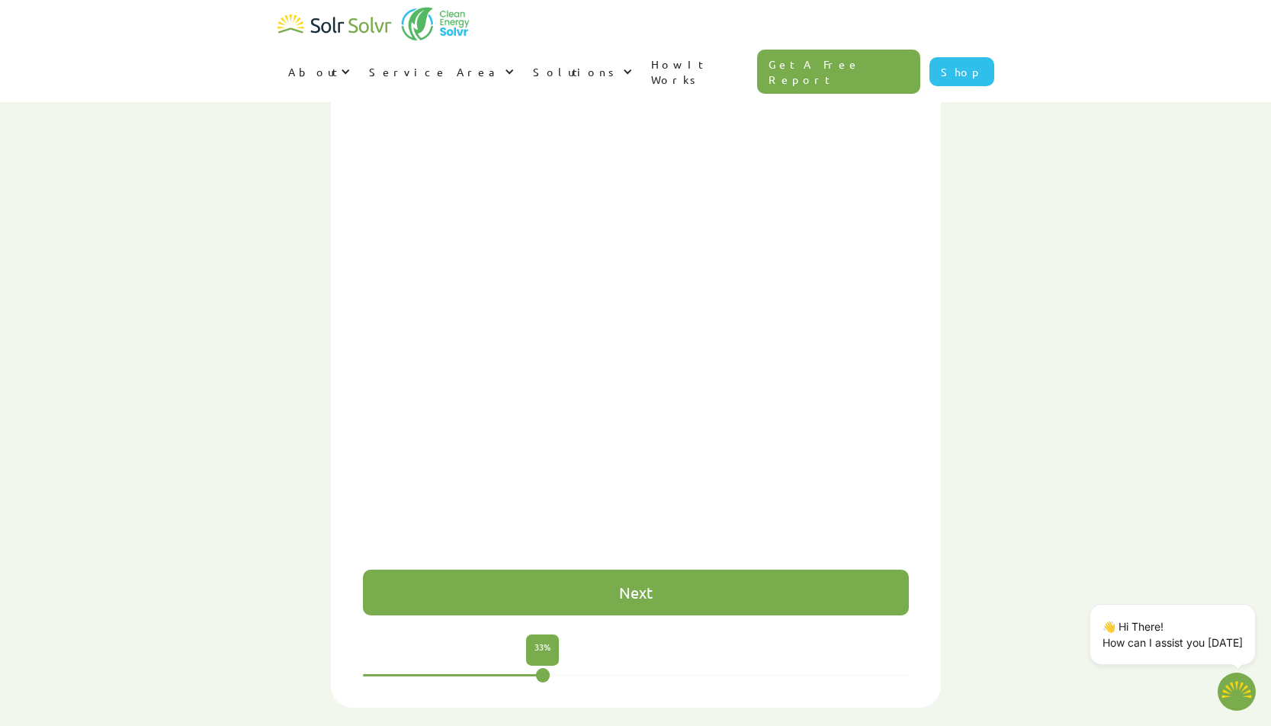
click at [636, 585] on div "Next" at bounding box center [636, 592] width 34 height 15
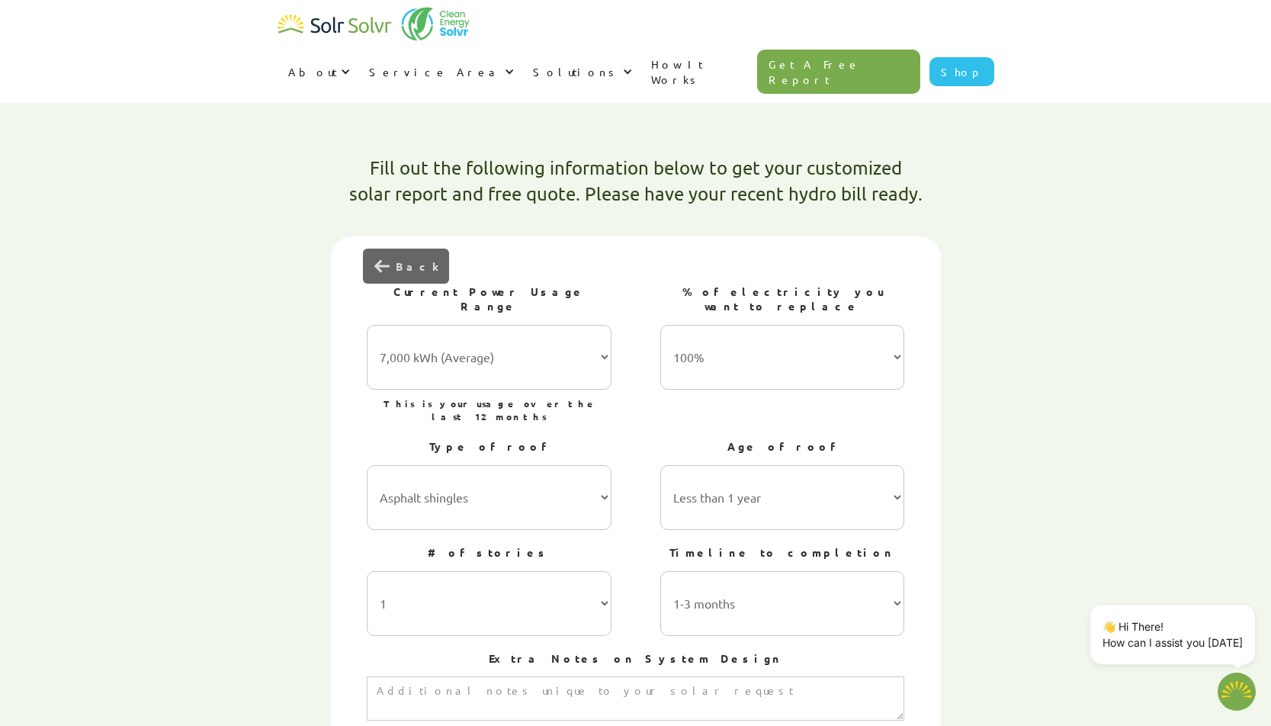
scroll to position [395, 0]
click at [605, 327] on select "7,000 kWh (Average) 10,000 kWh 15,000 kWh 20,000 kWh 25,000 kWh+" at bounding box center [489, 359] width 245 height 65
click at [606, 327] on select "7,000 kWh (Average) 10,000 kWh 15,000 kWh 20,000 kWh 25,000 kWh+" at bounding box center [489, 359] width 245 height 65
click at [680, 239] on div "First Name [PERSON_NAME] Last Name Kotze Your Address [STREET_ADDRESS]/Town McD…" at bounding box center [636, 672] width 610 height 867
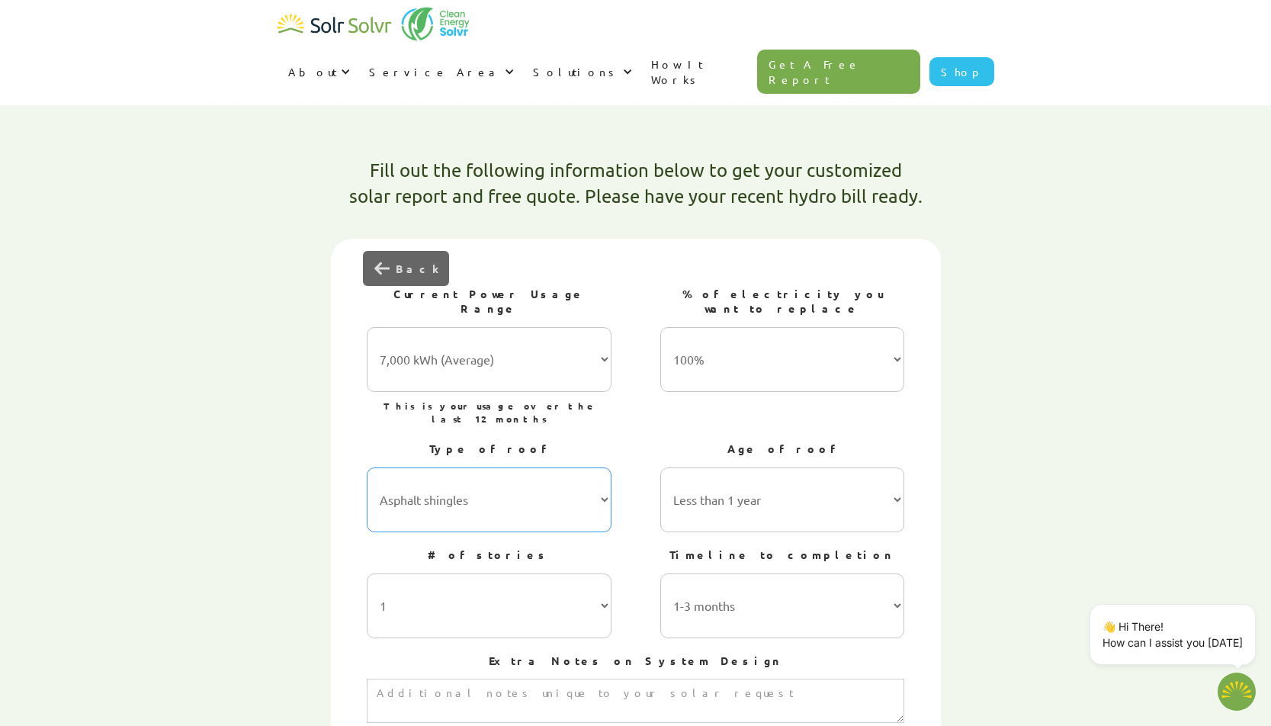
click at [605, 467] on select "Asphalt shingles Metal roofing Stone-coated steel Slate Rubber slate Clay and c…" at bounding box center [489, 499] width 245 height 65
select select "Metal roofing"
click at [367, 467] on select "Asphalt shingles Metal roofing Stone-coated steel Slate Rubber slate Clay and c…" at bounding box center [489, 499] width 245 height 65
click at [898, 467] on select "Less than 1 year 1-5 years 5-10 years 10-15 years 20-30 years 30+ years" at bounding box center [782, 499] width 245 height 65
select select "20-30 years"
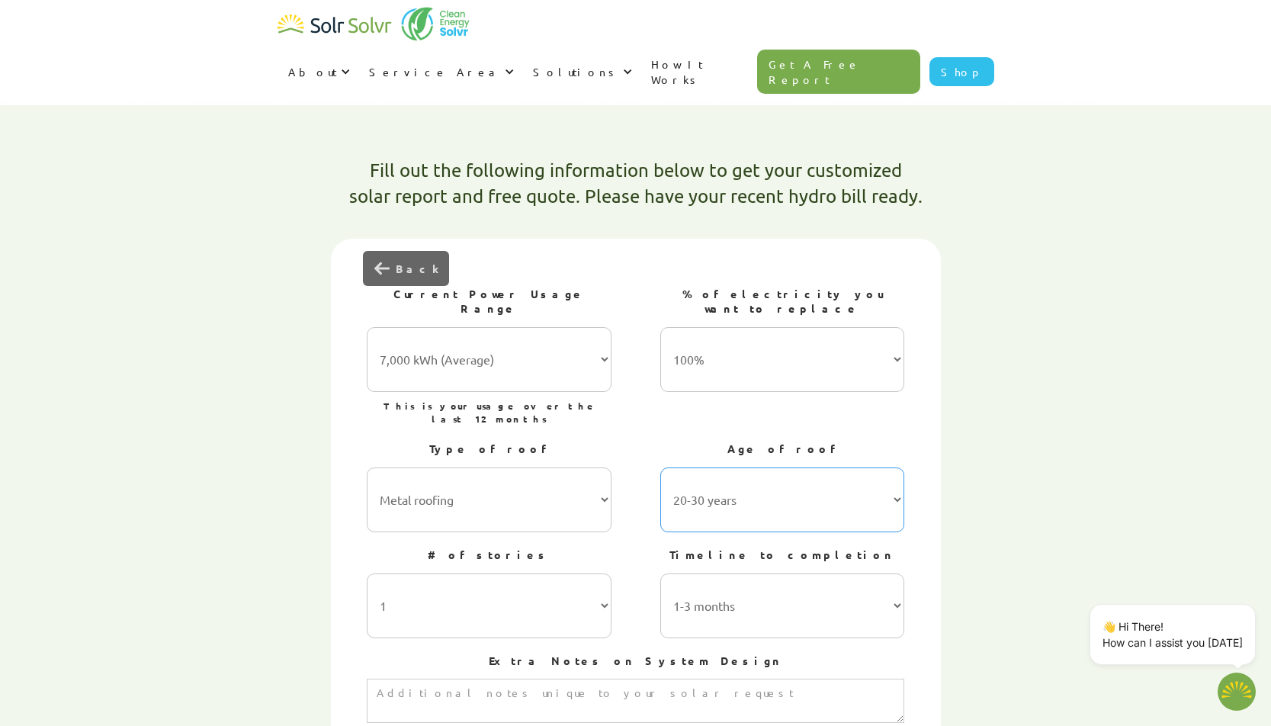
click at [660, 467] on select "Less than 1 year 1-5 years 5-10 years 10-15 years 20-30 years 30+ years" at bounding box center [782, 499] width 245 height 65
click at [605, 573] on select "1 2 3 or more" at bounding box center [489, 605] width 245 height 65
select select "2"
click at [367, 573] on select "1 2 3 or more" at bounding box center [489, 605] width 245 height 65
click at [901, 573] on select "1-3 months 3-6 months 6-12 months 12-24 months 24+ months" at bounding box center [782, 605] width 245 height 65
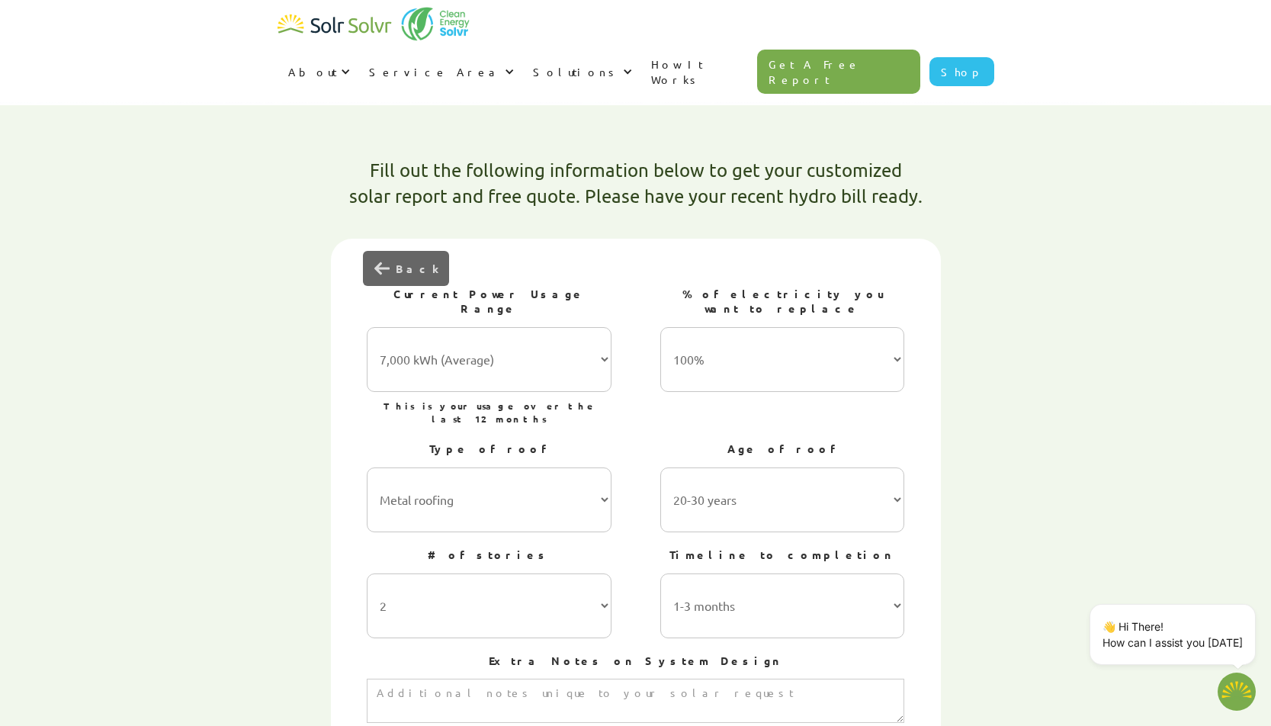
click at [1017, 483] on div "Fill out the following information below to get your customized solar report an…" at bounding box center [636, 609] width 961 height 993
click at [789, 679] on textarea "3 of 4" at bounding box center [636, 701] width 538 height 44
click at [898, 573] on select "1-3 months 3-6 months 6-12 months 12-24 months 24+ months" at bounding box center [782, 605] width 245 height 65
click at [936, 414] on div "First Name [PERSON_NAME] Last Name Kotze Your Address [STREET_ADDRESS]/Town McD…" at bounding box center [636, 672] width 610 height 867
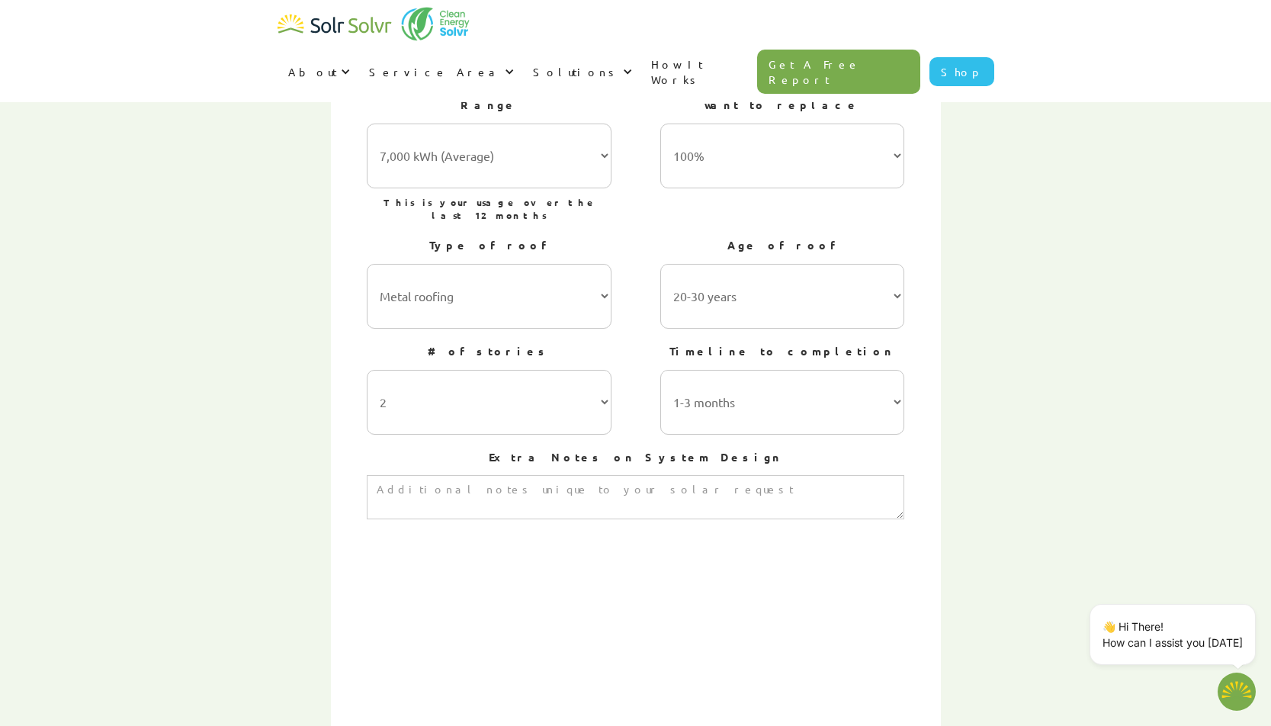
scroll to position [884, 0]
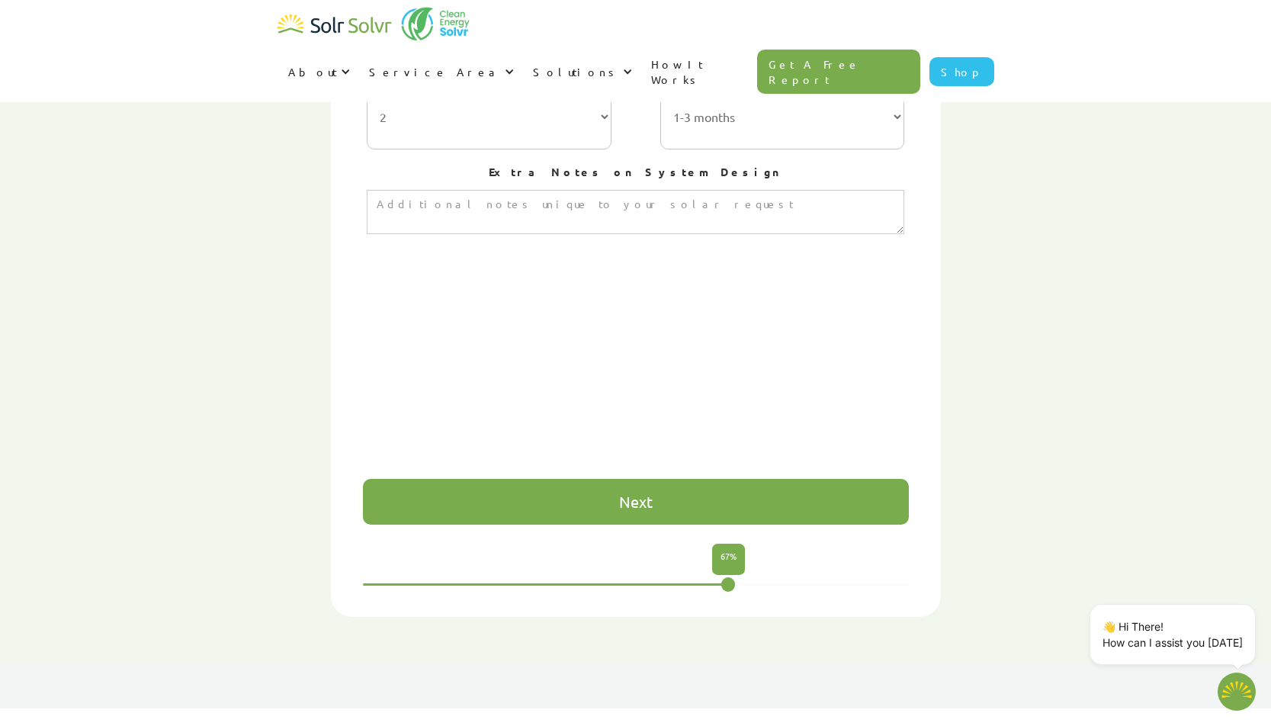
click at [642, 494] on div "Next" at bounding box center [636, 501] width 34 height 15
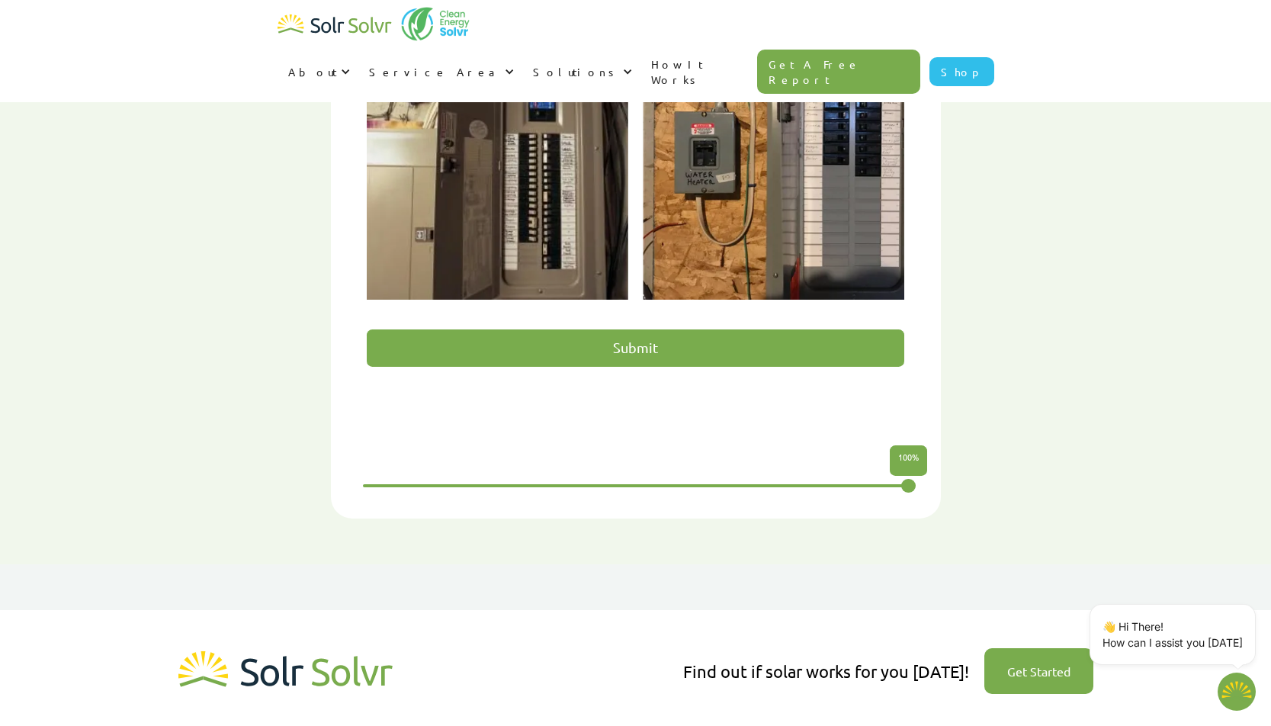
click at [641, 329] on input "Submit" at bounding box center [636, 347] width 538 height 37
type input "Please wait..."
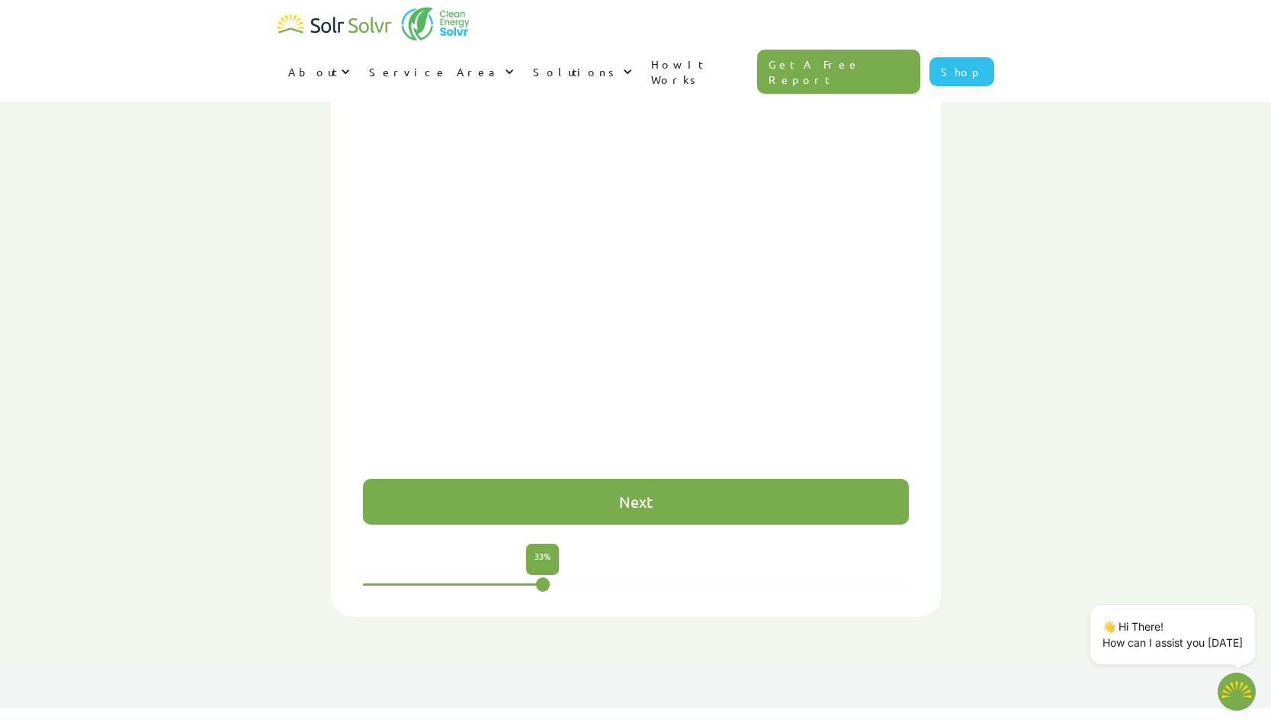
type textarea "x"
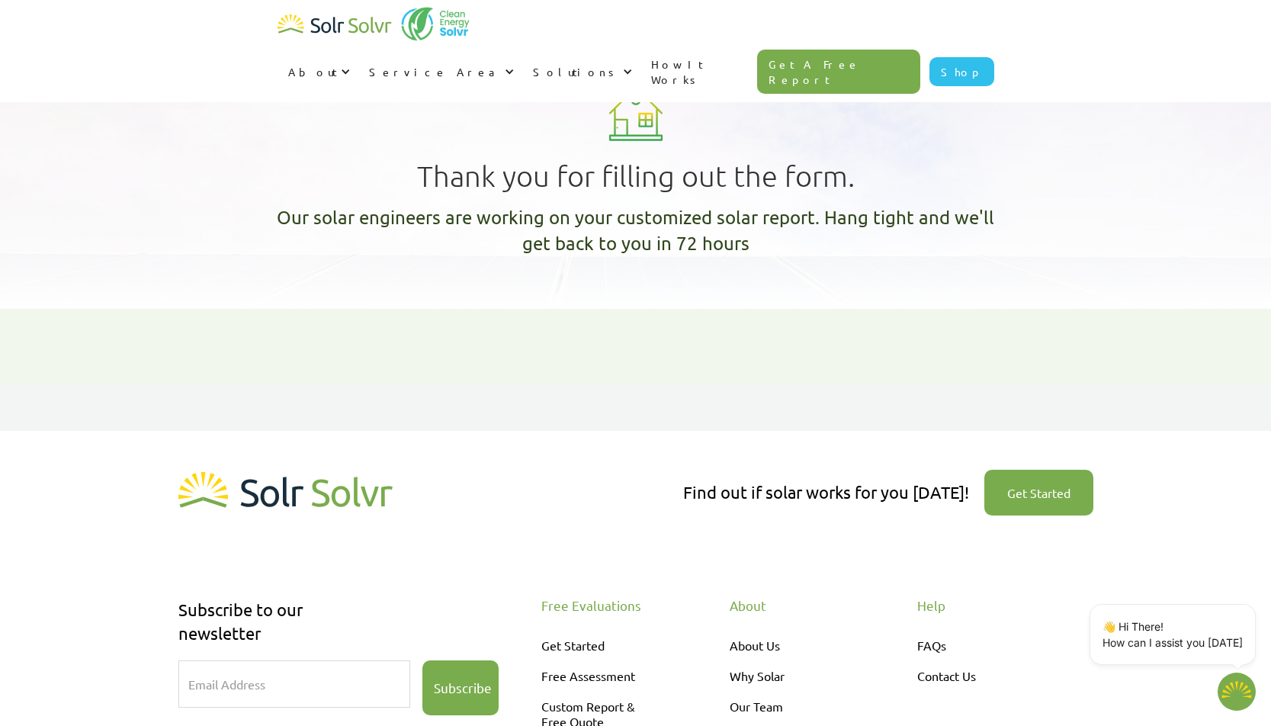
type textarea "x"
